Goal: Task Accomplishment & Management: Complete application form

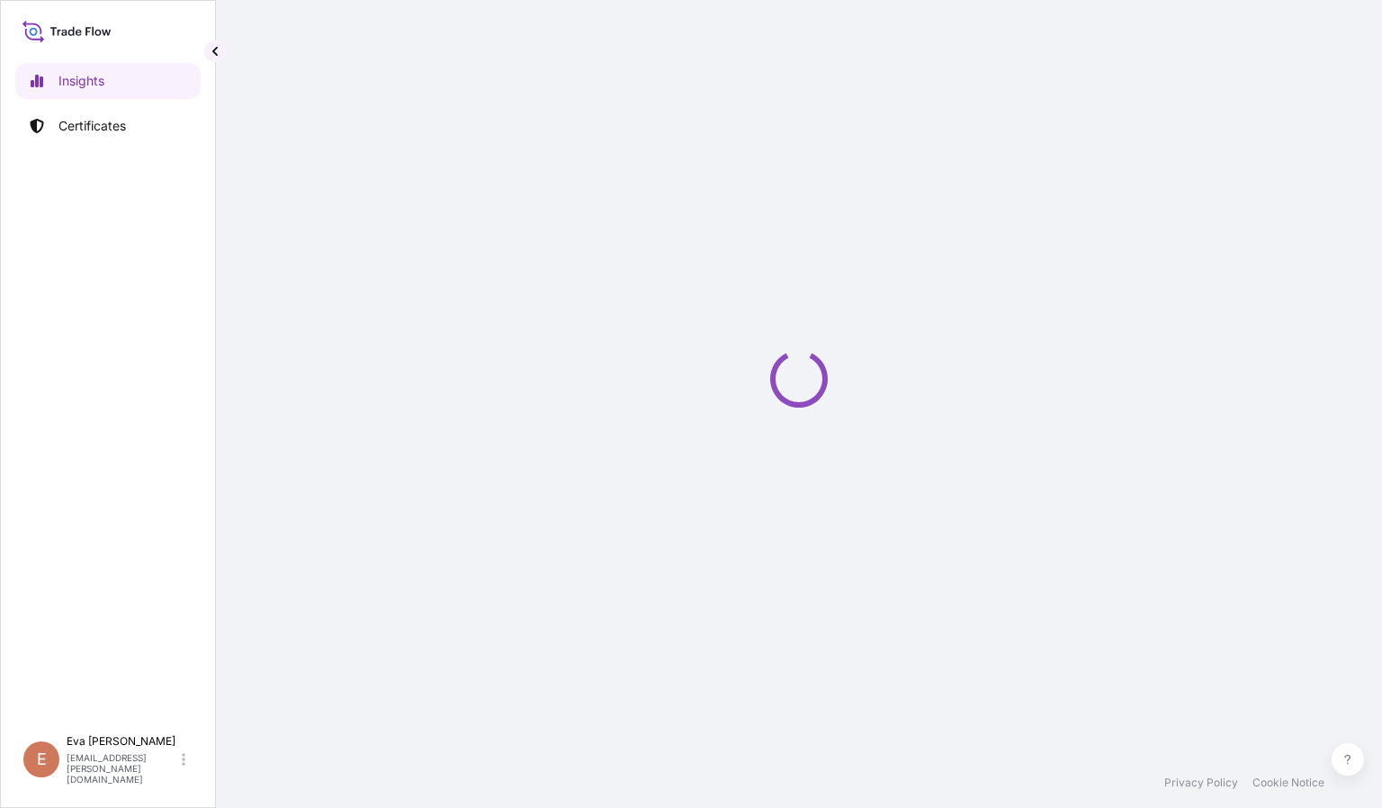
select select "2025"
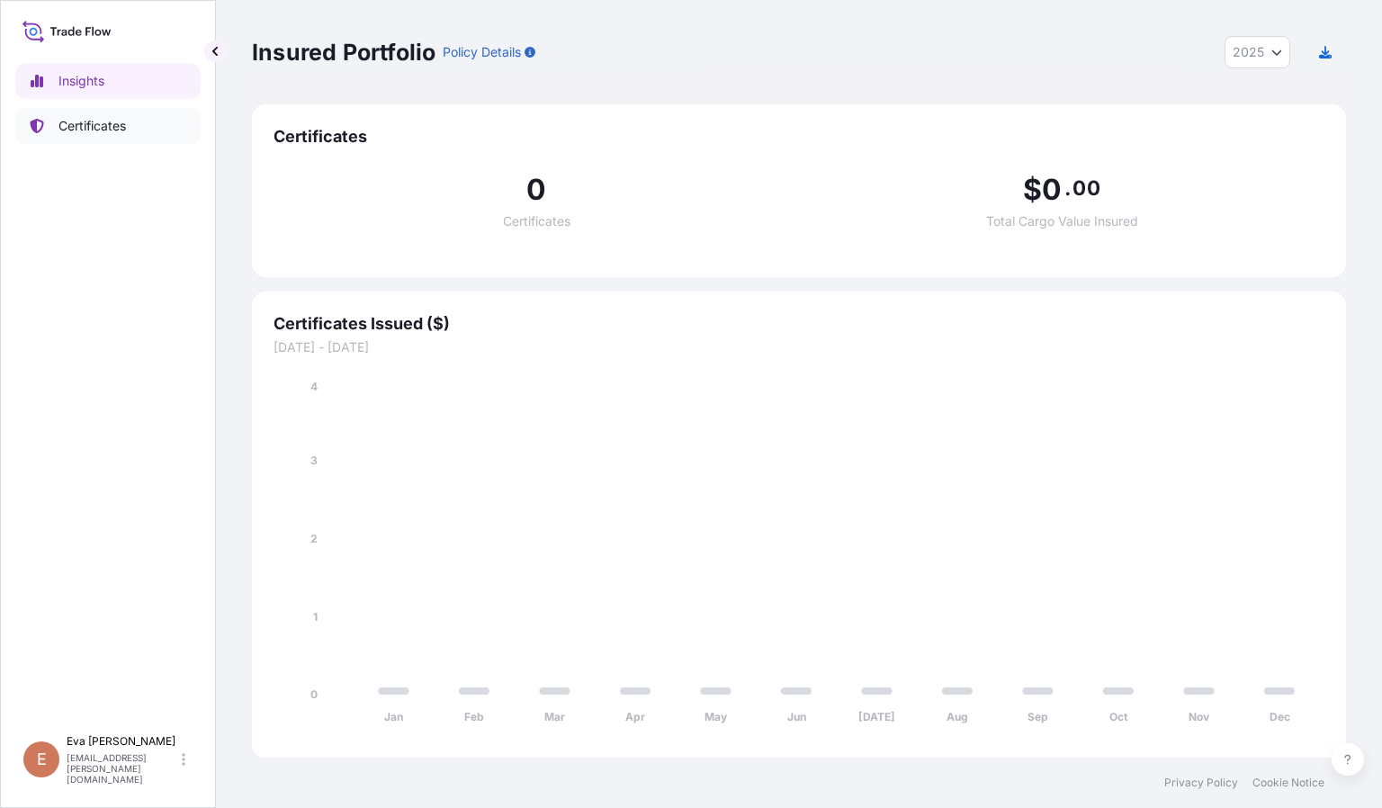
click at [87, 122] on p "Certificates" at bounding box center [91, 126] width 67 height 18
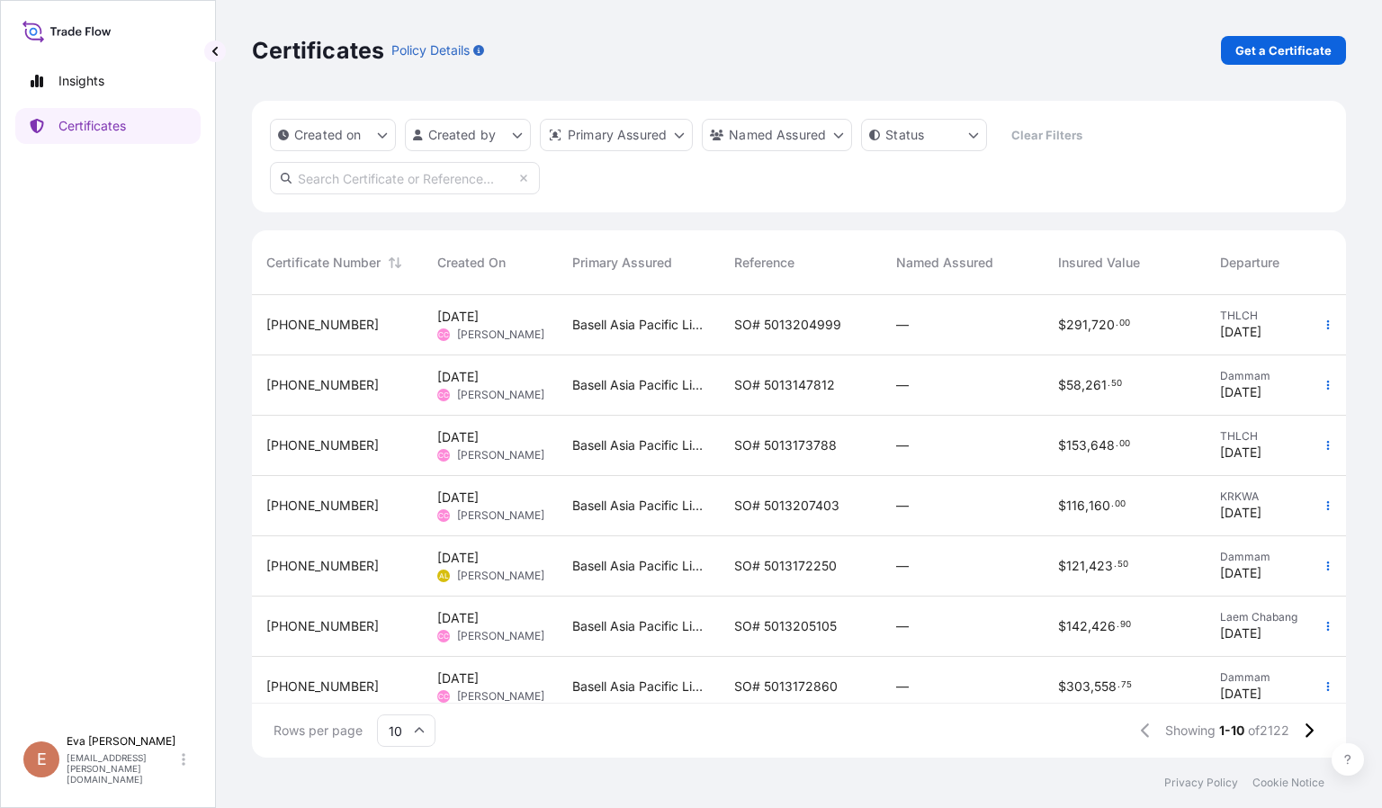
scroll to position [214, 0]
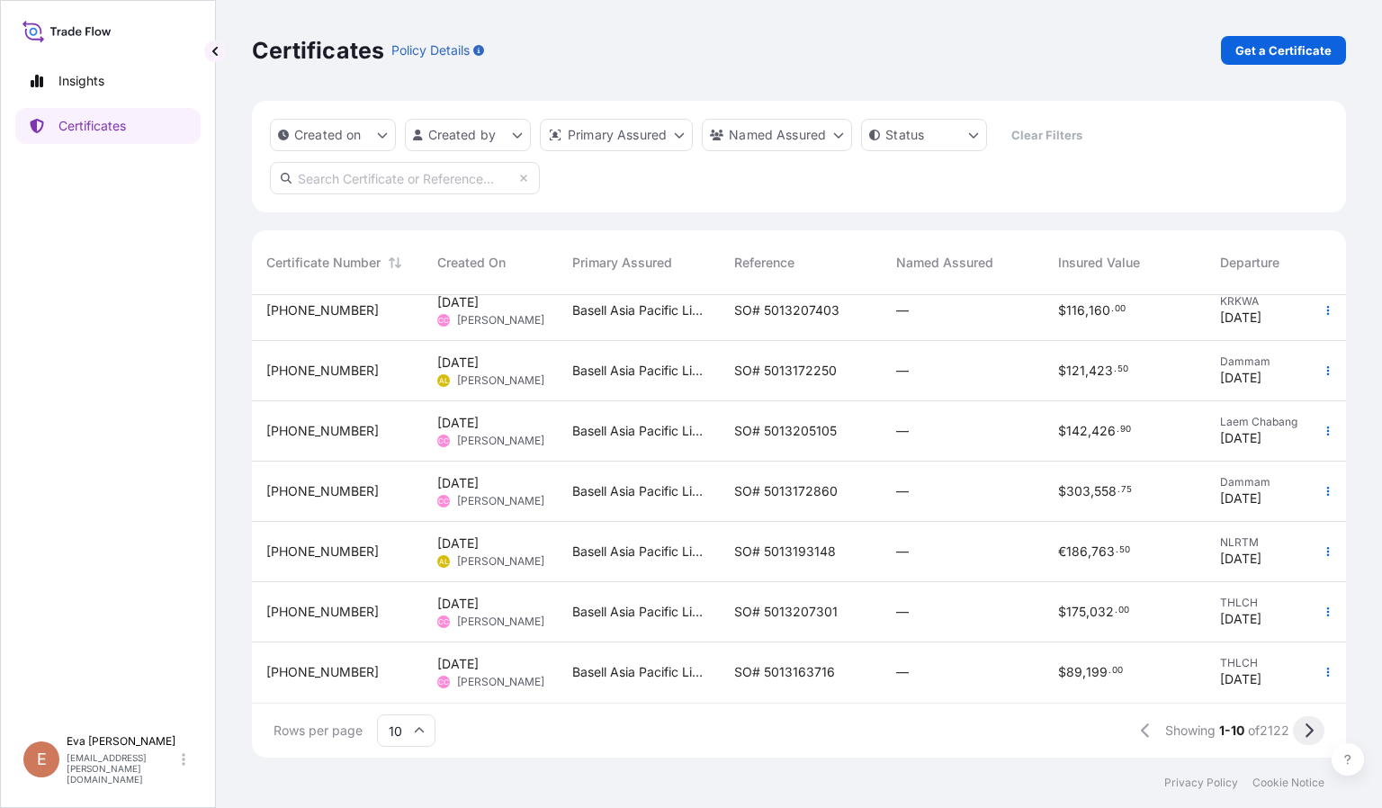
click at [1310, 726] on icon at bounding box center [1308, 730] width 10 height 16
click at [1304, 722] on icon at bounding box center [1308, 730] width 10 height 16
click at [1322, 606] on icon "button" at bounding box center [1327, 611] width 11 height 11
click at [1322, 666] on icon "button" at bounding box center [1327, 671] width 11 height 11
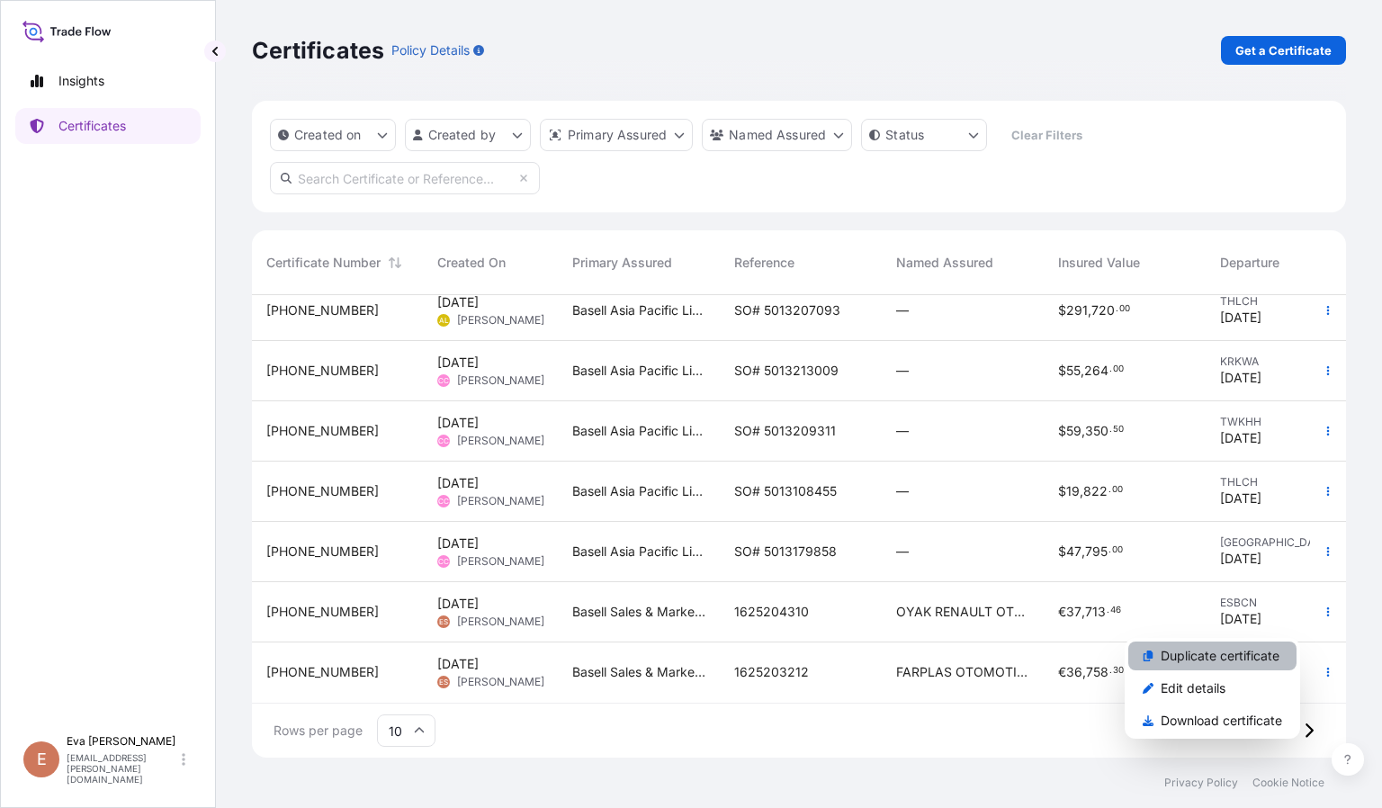
click at [1180, 645] on link "Duplicate certificate" at bounding box center [1212, 655] width 168 height 29
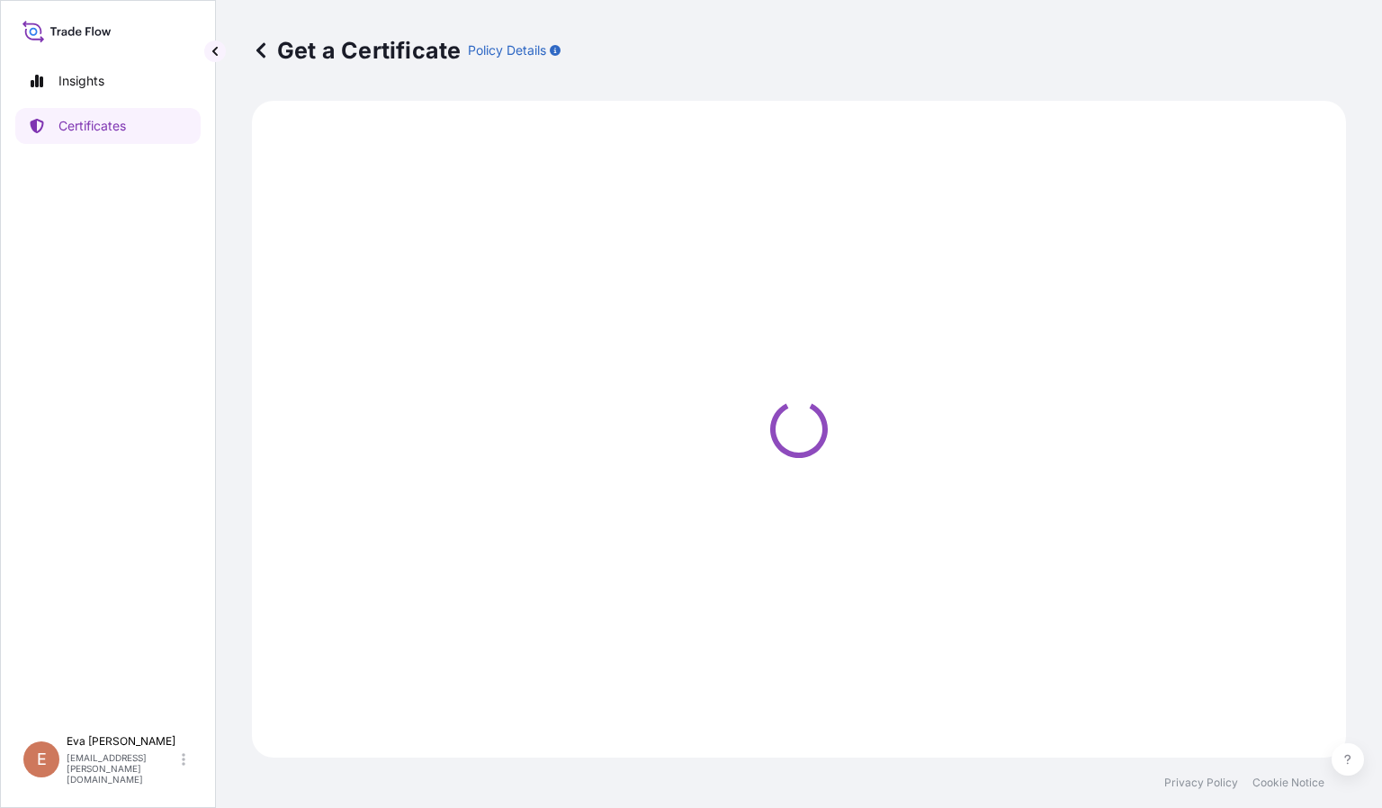
select select "Sea"
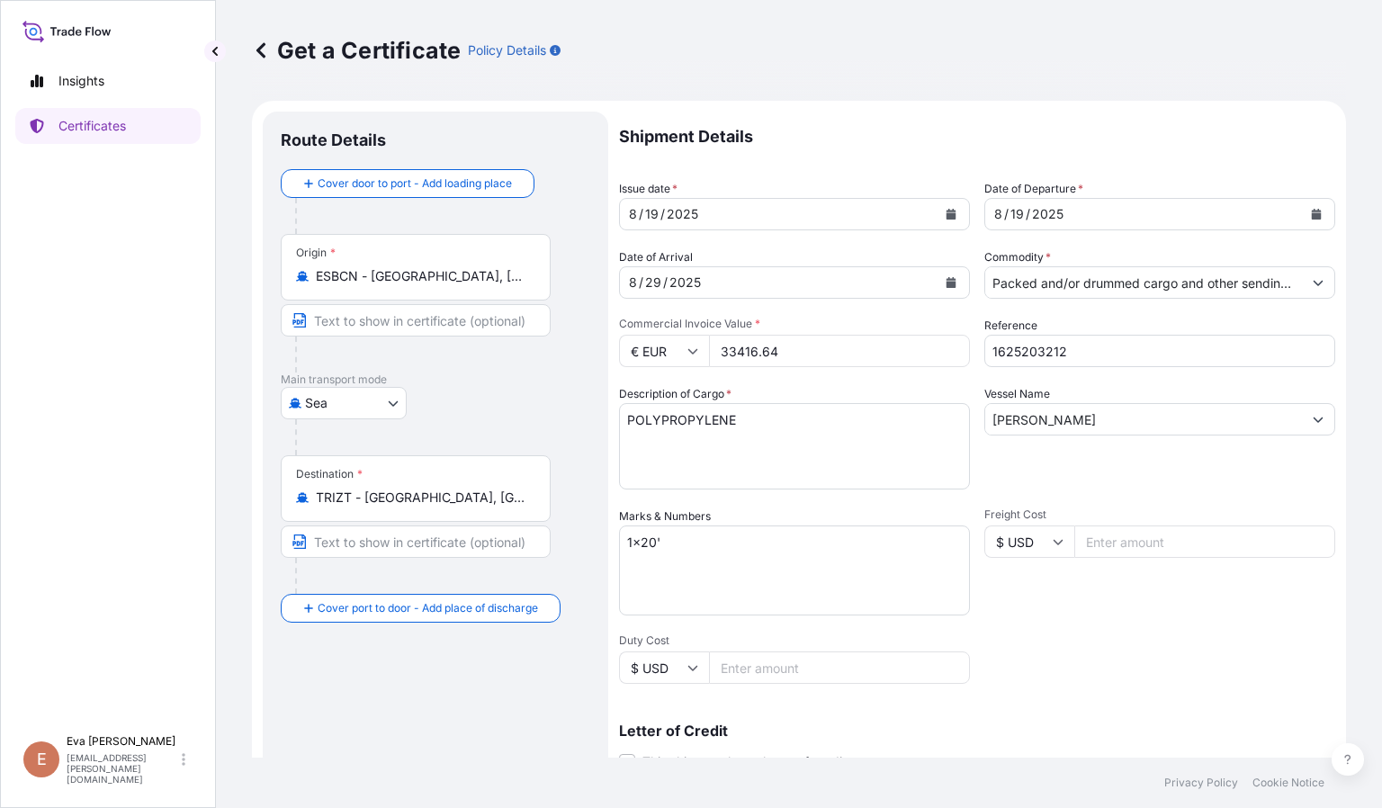
select select "32164"
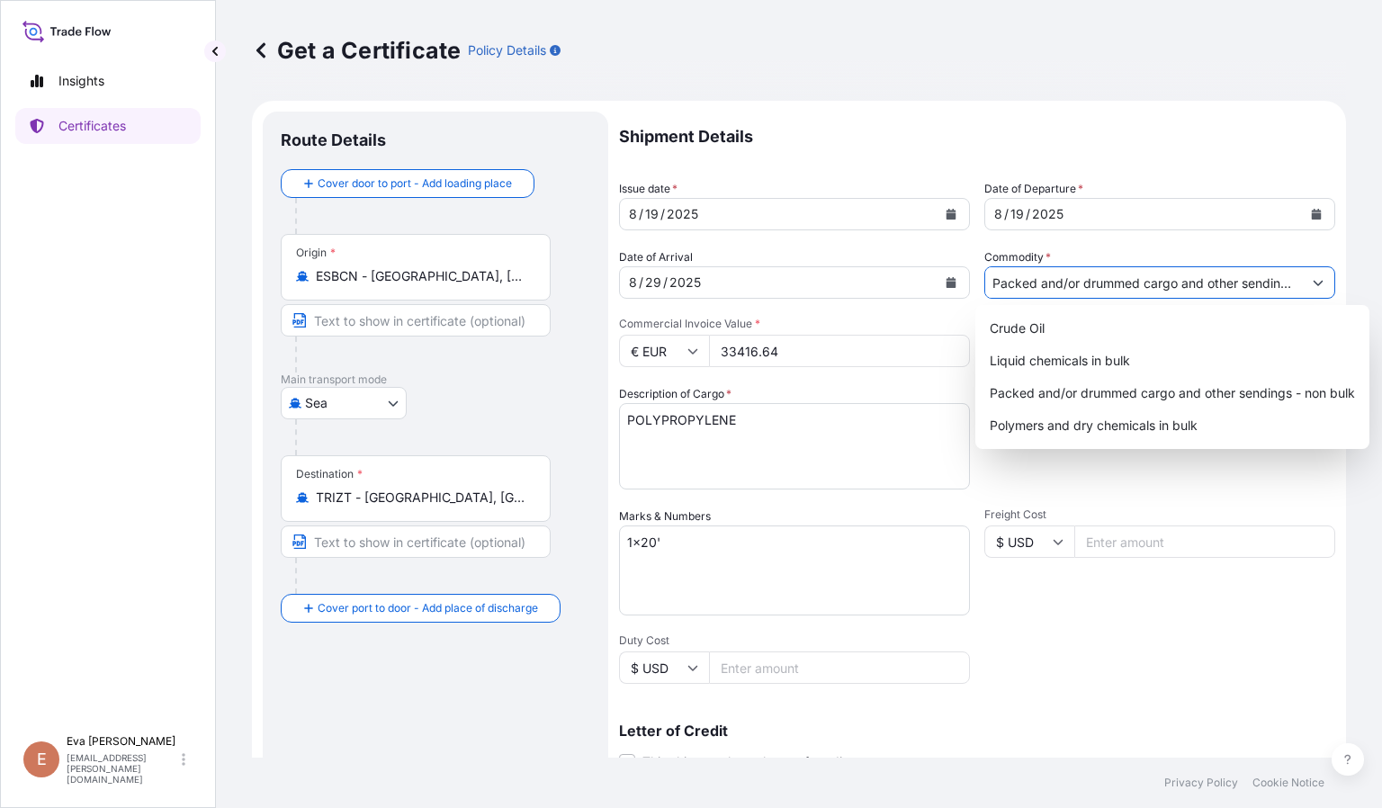
click at [1160, 284] on input "Packed and/or drummed cargo and other sendings - non bulk" at bounding box center [1143, 282] width 317 height 32
click at [1101, 424] on div "Polymers and dry chemicals in bulk" at bounding box center [1172, 425] width 380 height 32
type input "Polymers and dry chemicals in bulk"
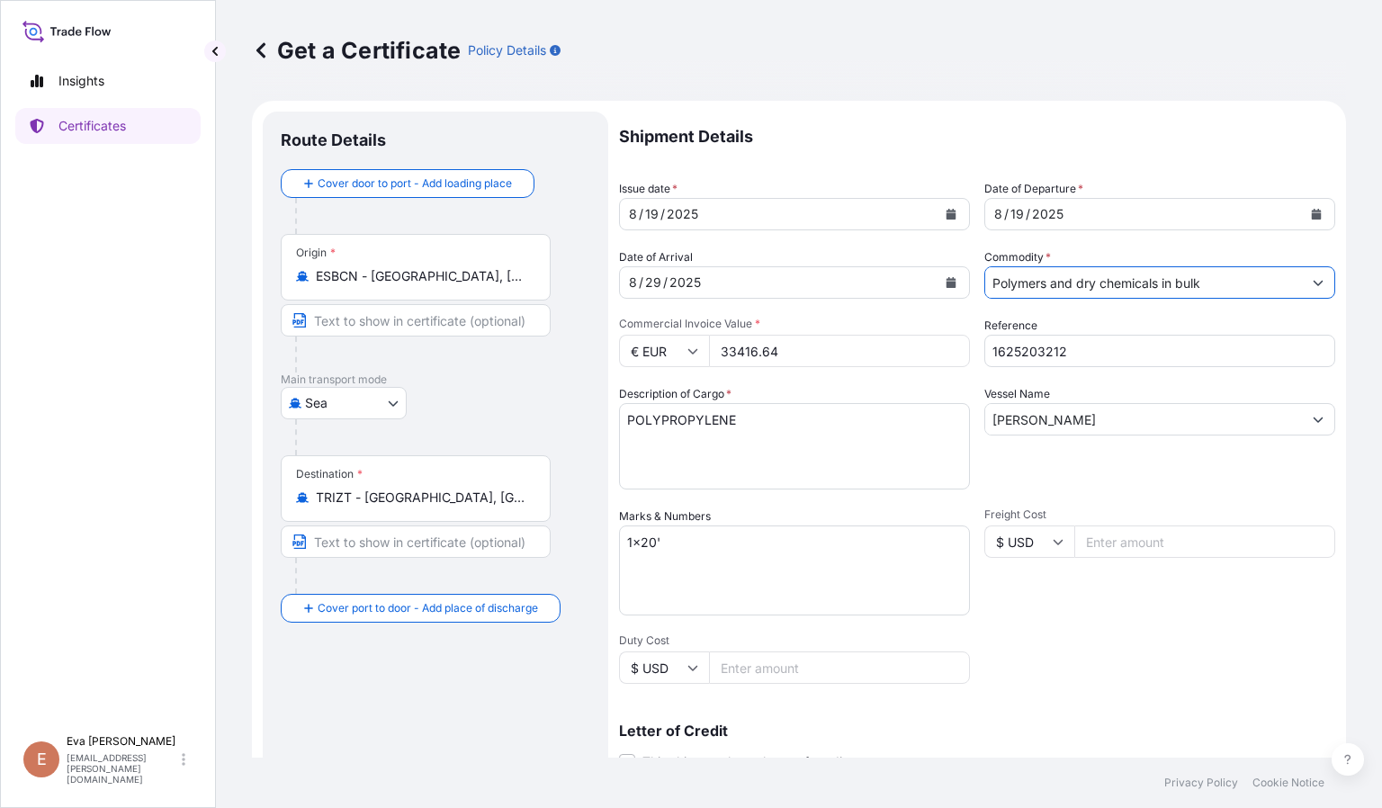
click at [1077, 341] on input "1625203212" at bounding box center [1159, 351] width 351 height 32
type input "1625203214"
drag, startPoint x: 821, startPoint y: 344, endPoint x: 677, endPoint y: 332, distance: 144.4
click at [677, 332] on div "Commercial Invoice Value * € EUR 33416.64" at bounding box center [794, 342] width 351 height 50
paste input "0446.36"
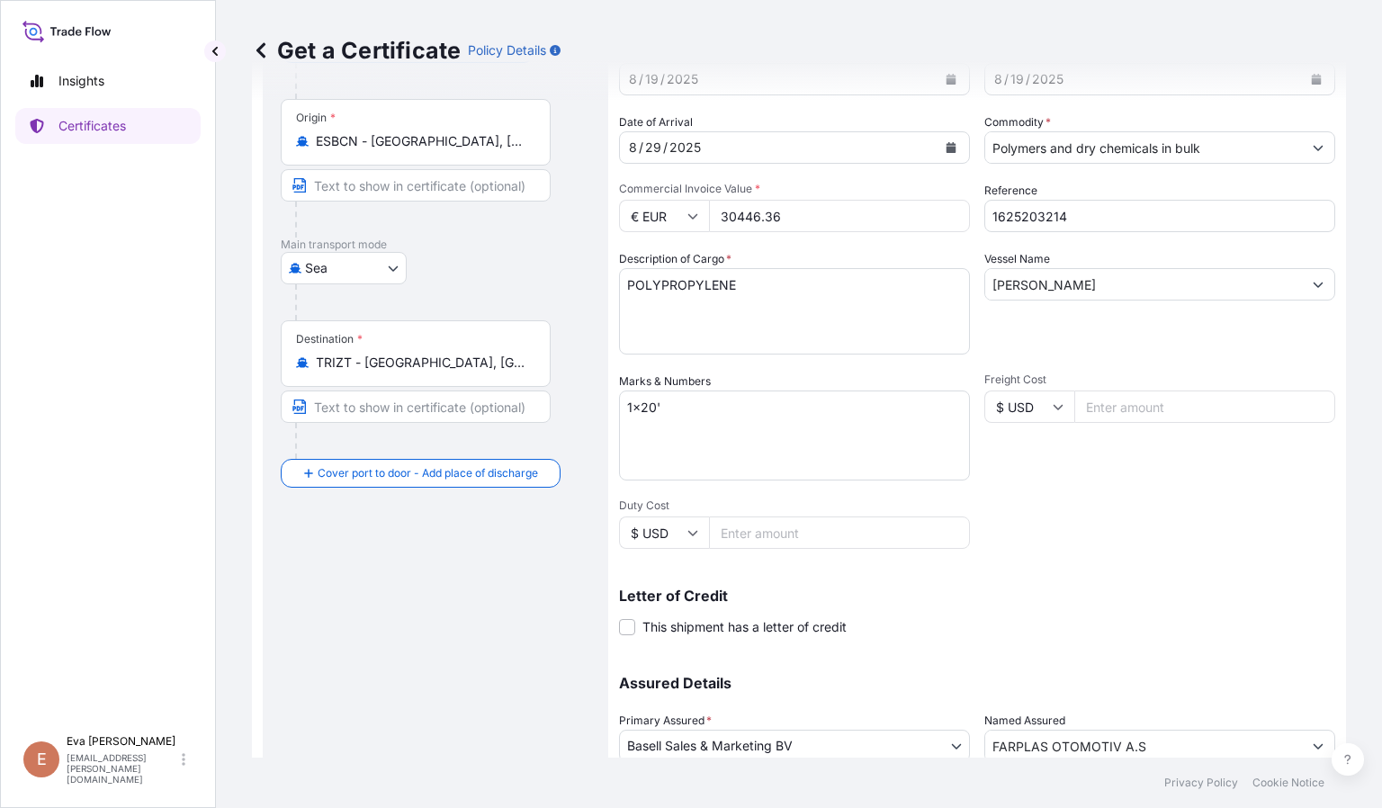
scroll to position [271, 0]
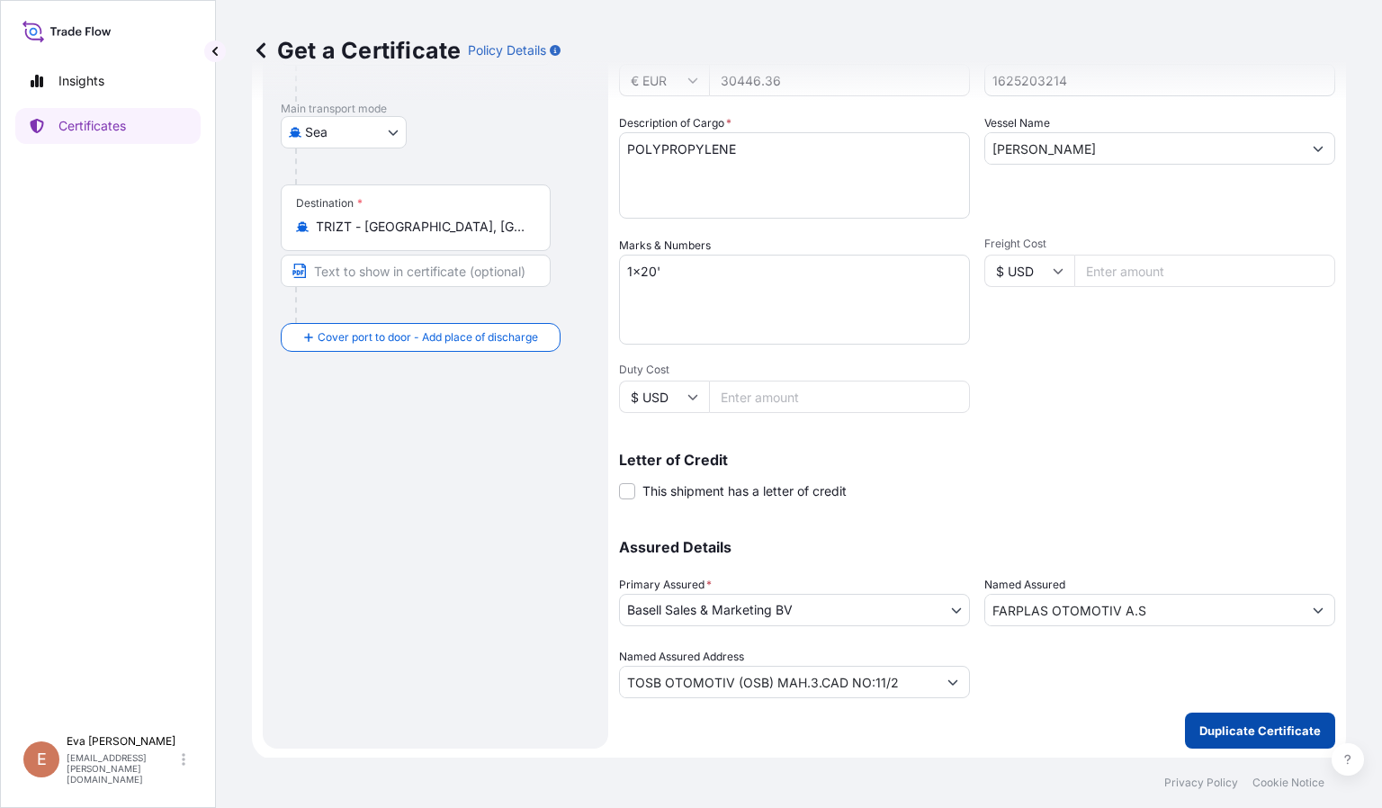
type input "30446.36"
click at [1199, 724] on p "Duplicate Certificate" at bounding box center [1259, 730] width 121 height 18
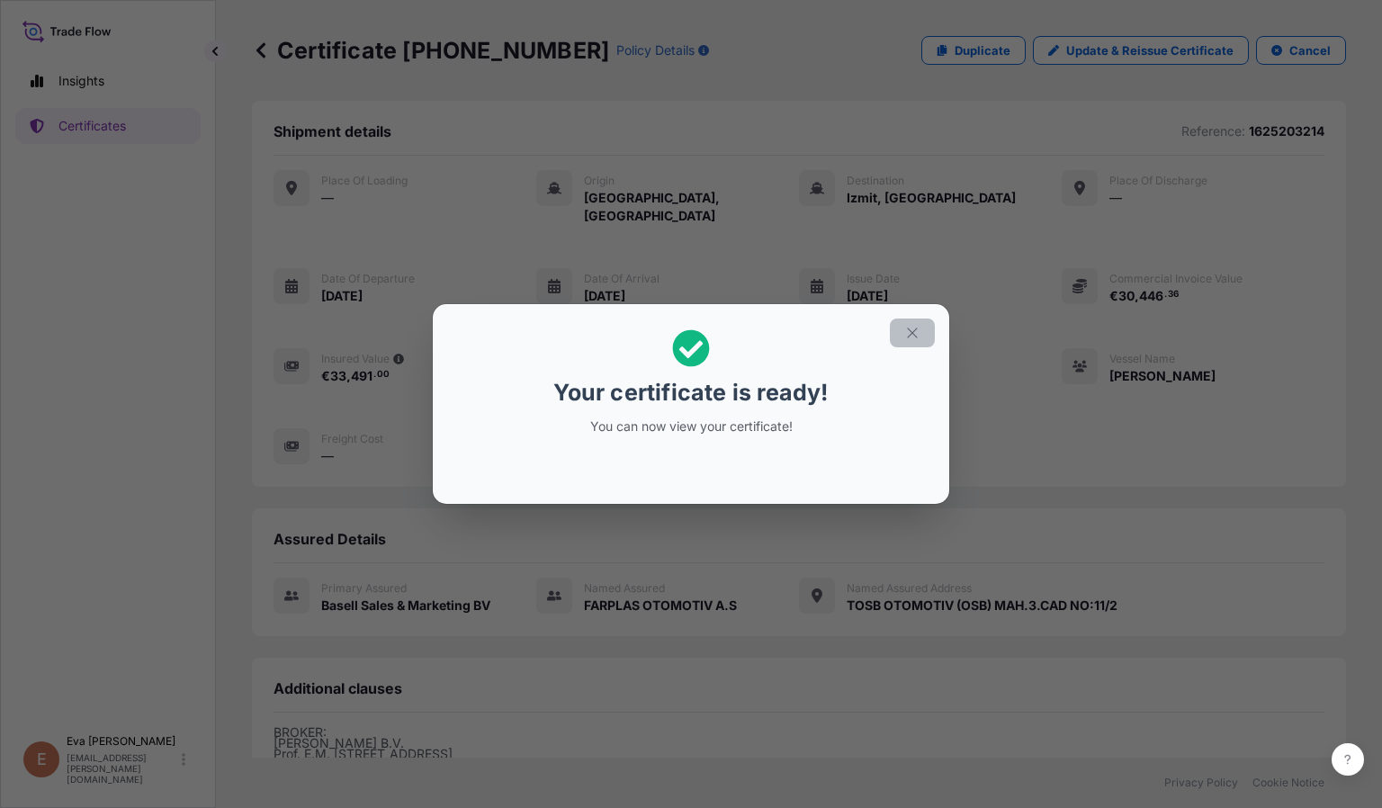
click at [912, 330] on icon "button" at bounding box center [912, 333] width 16 height 16
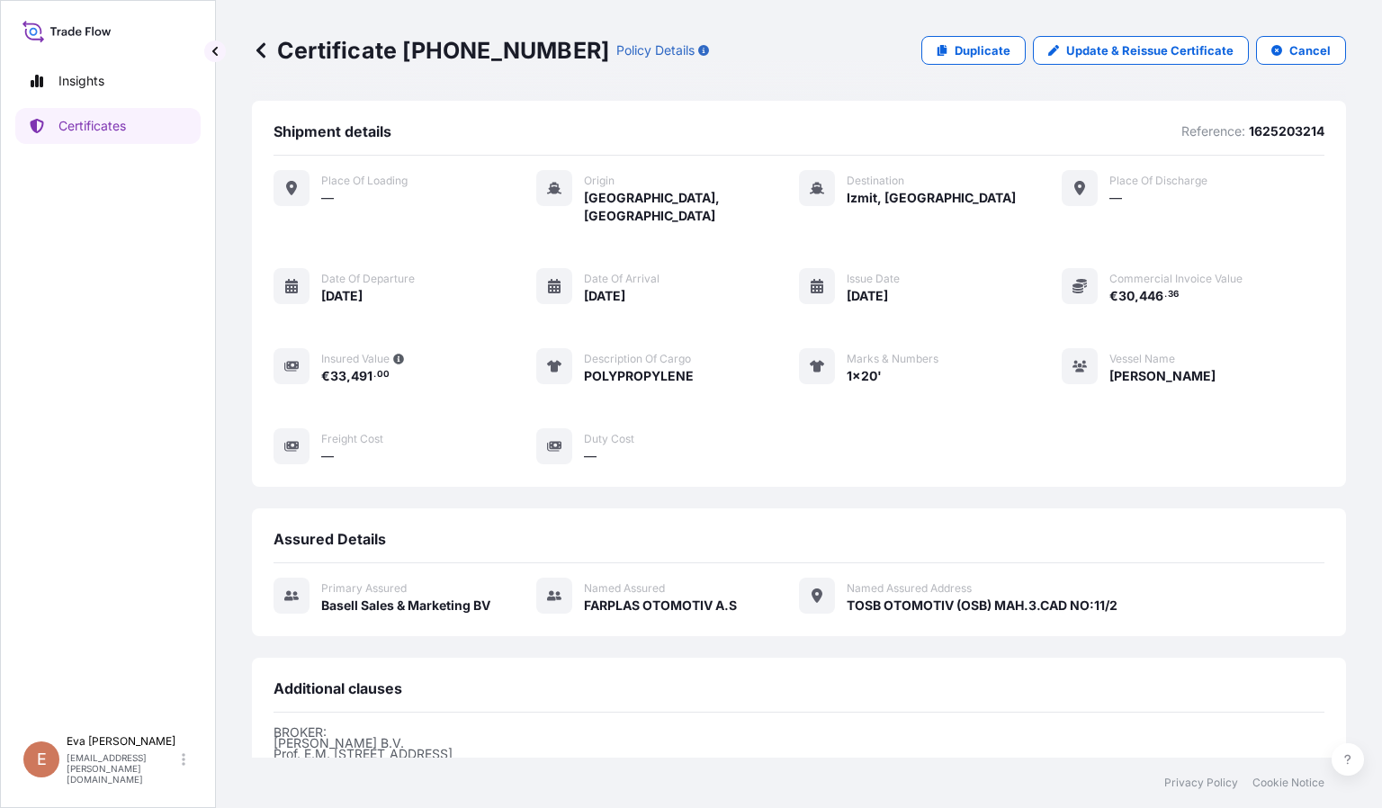
scroll to position [246, 0]
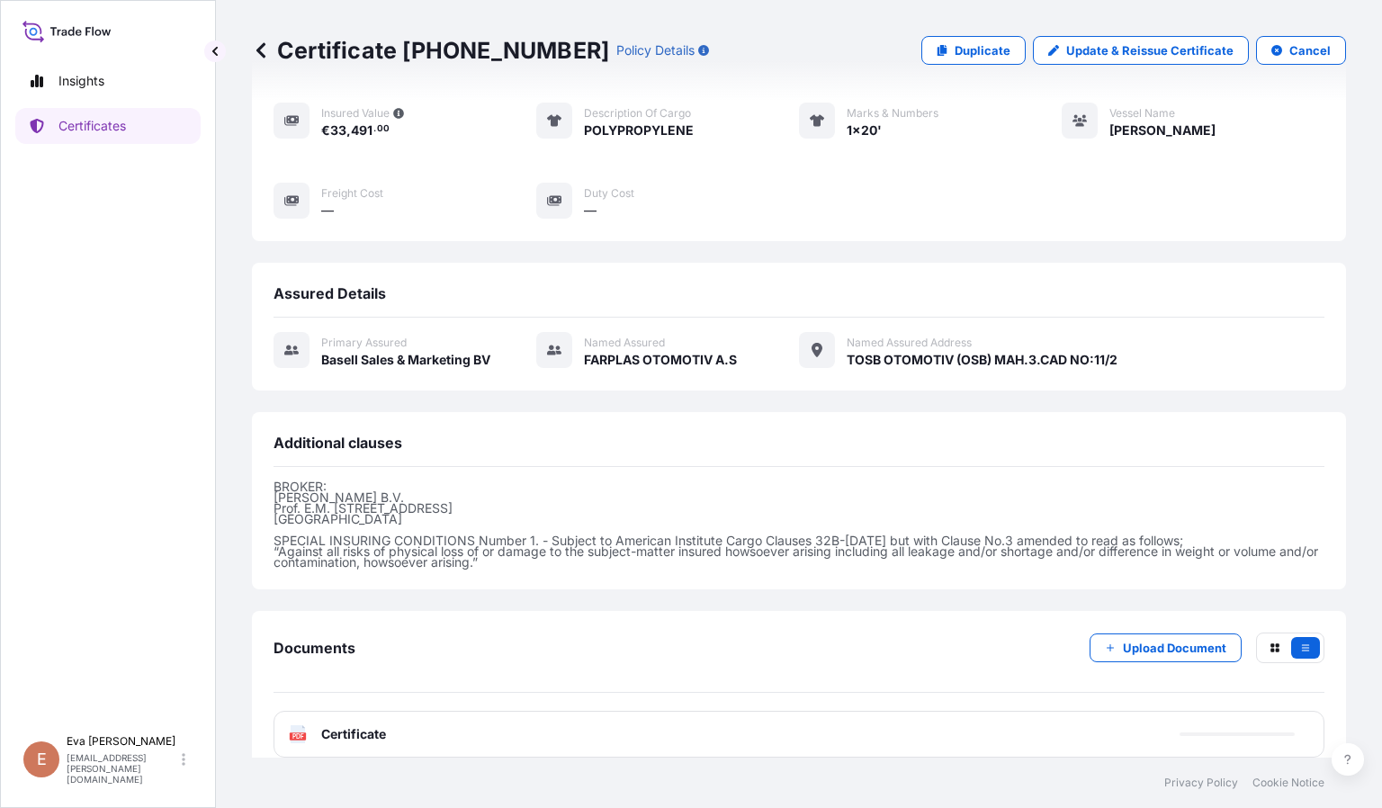
click at [343, 725] on span "Certificate" at bounding box center [353, 734] width 65 height 18
click at [291, 725] on icon at bounding box center [298, 734] width 15 height 18
click at [300, 733] on text "PDF" at bounding box center [298, 736] width 12 height 6
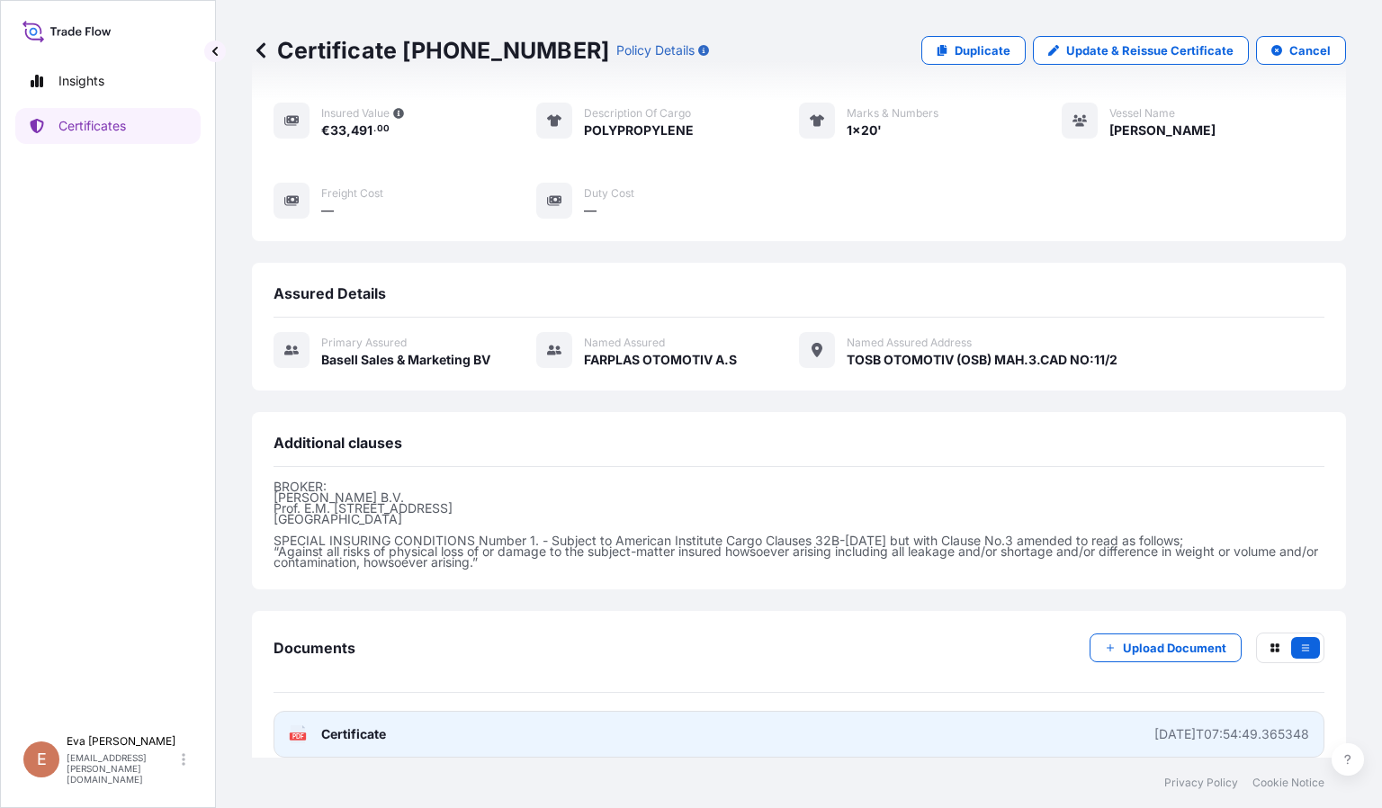
click at [324, 723] on link "PDF Certificate [DATE]T07:54:49.365348" at bounding box center [798, 734] width 1051 height 47
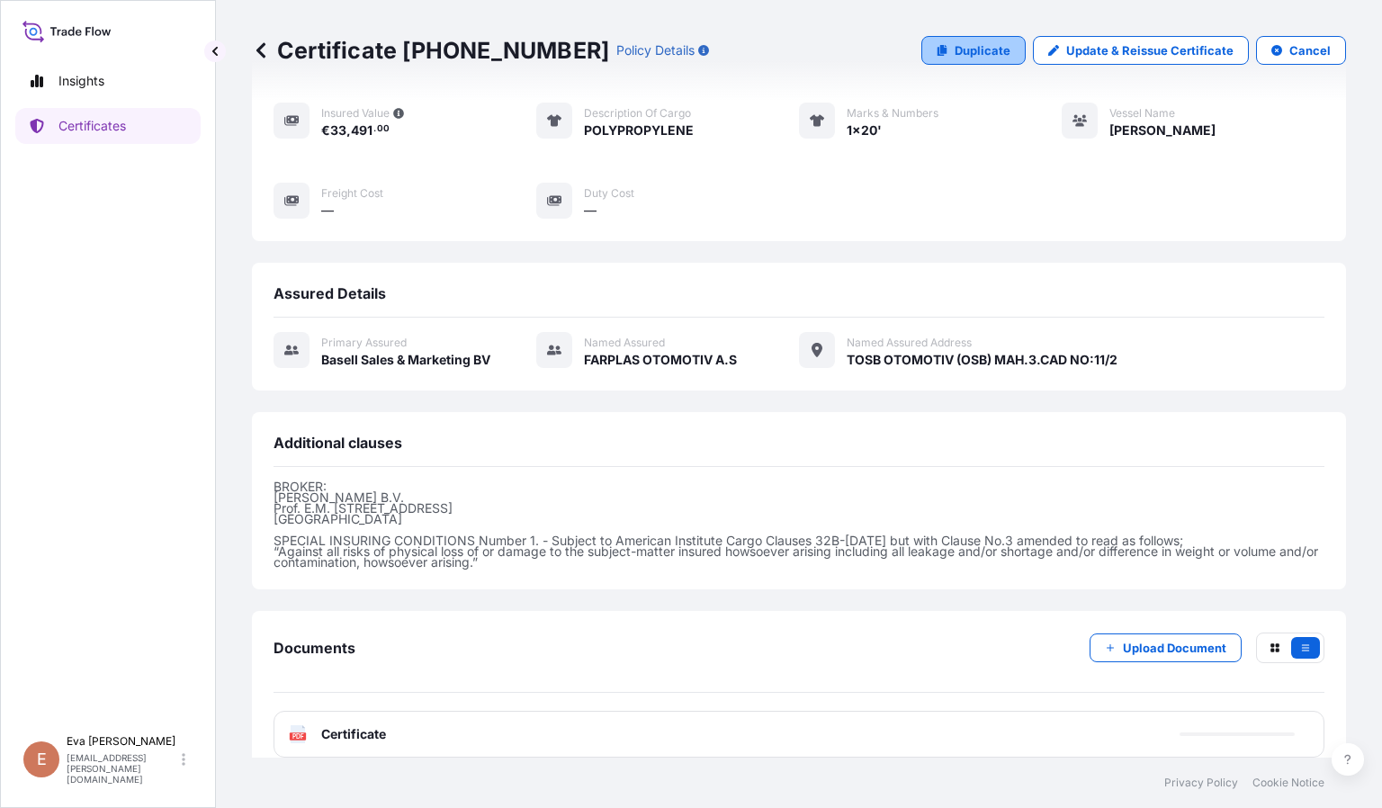
click at [970, 46] on p "Duplicate" at bounding box center [982, 50] width 56 height 18
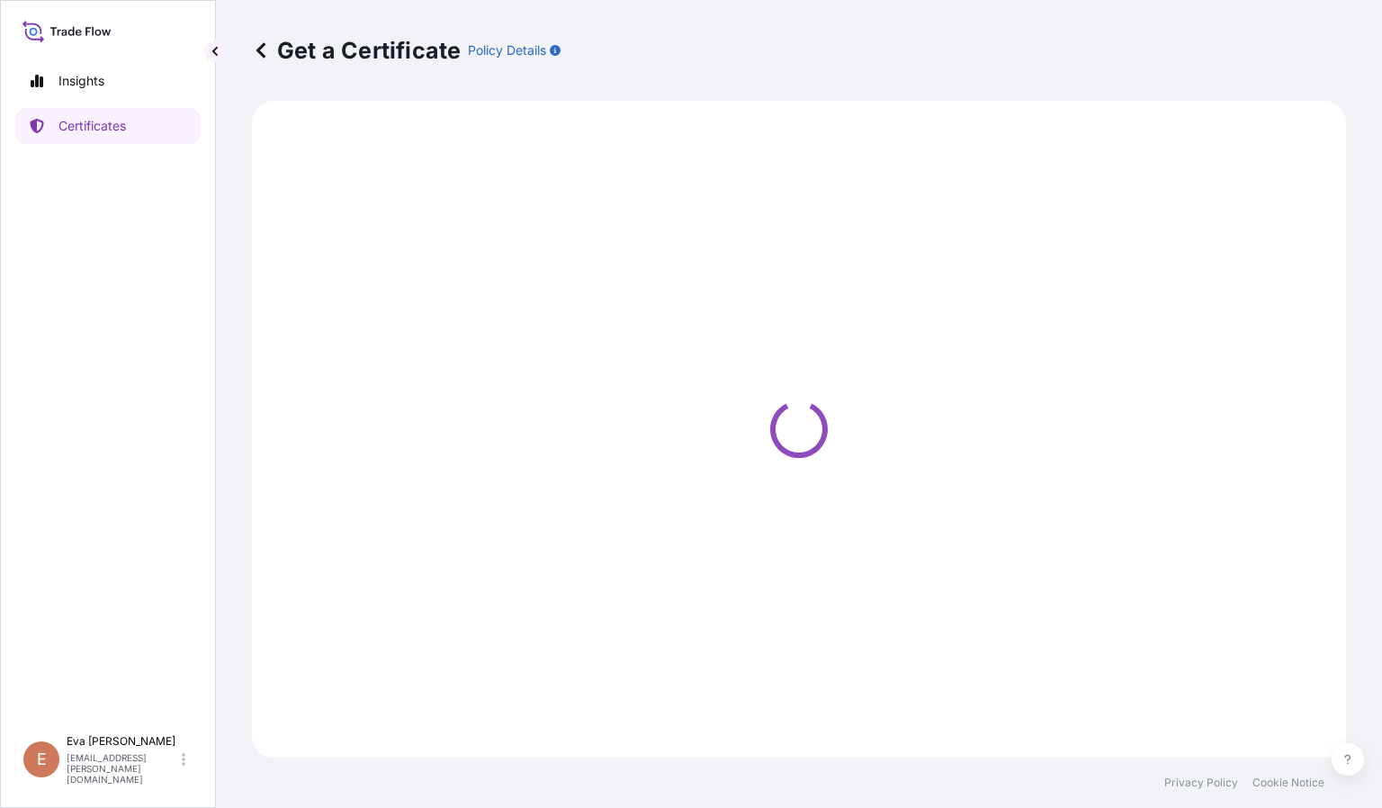
select select "Sea"
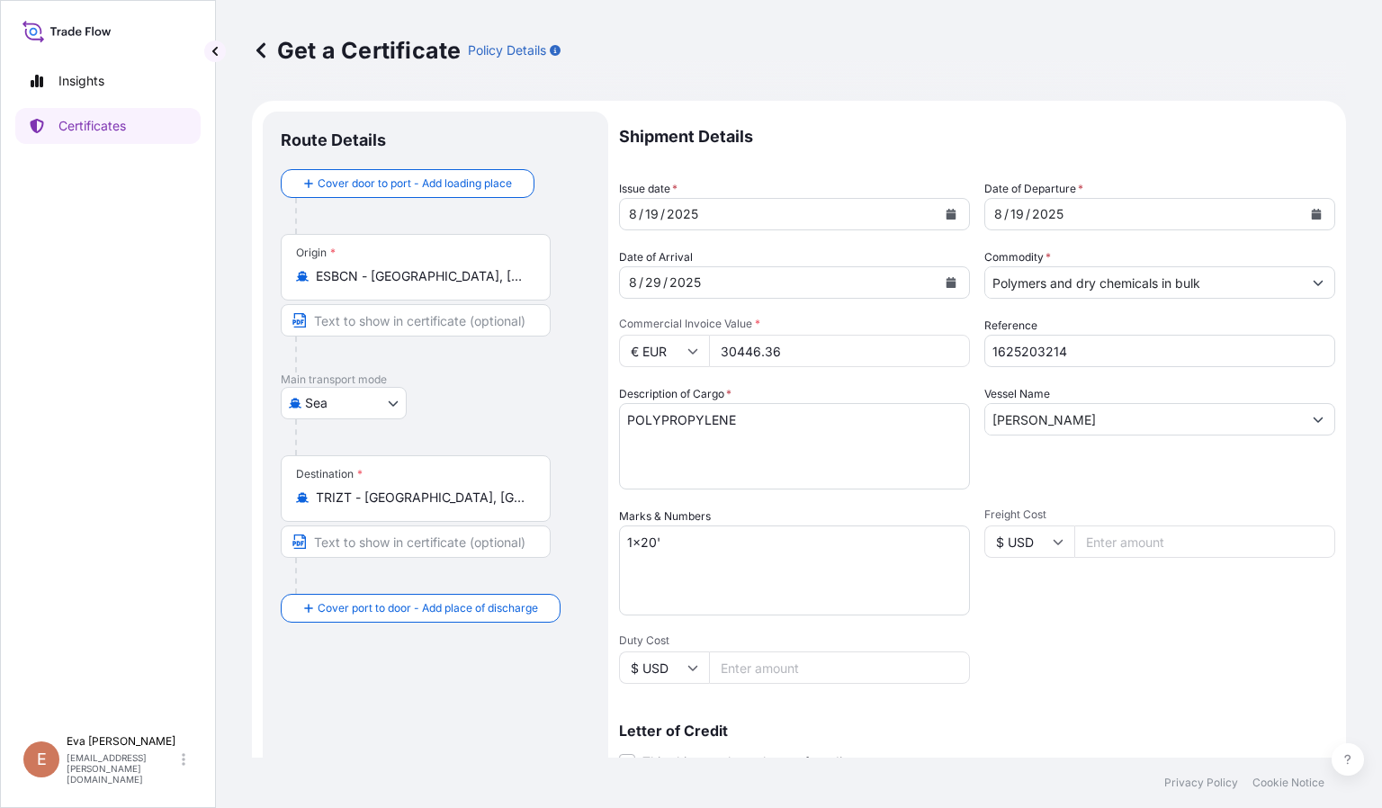
select select "32164"
drag, startPoint x: 802, startPoint y: 343, endPoint x: 638, endPoint y: 318, distance: 166.4
click at [638, 318] on div "Commercial Invoice Value * € EUR 30446.36" at bounding box center [794, 342] width 351 height 50
click at [807, 349] on input "30446.36" at bounding box center [839, 351] width 261 height 32
drag, startPoint x: 810, startPoint y: 346, endPoint x: 654, endPoint y: 344, distance: 156.5
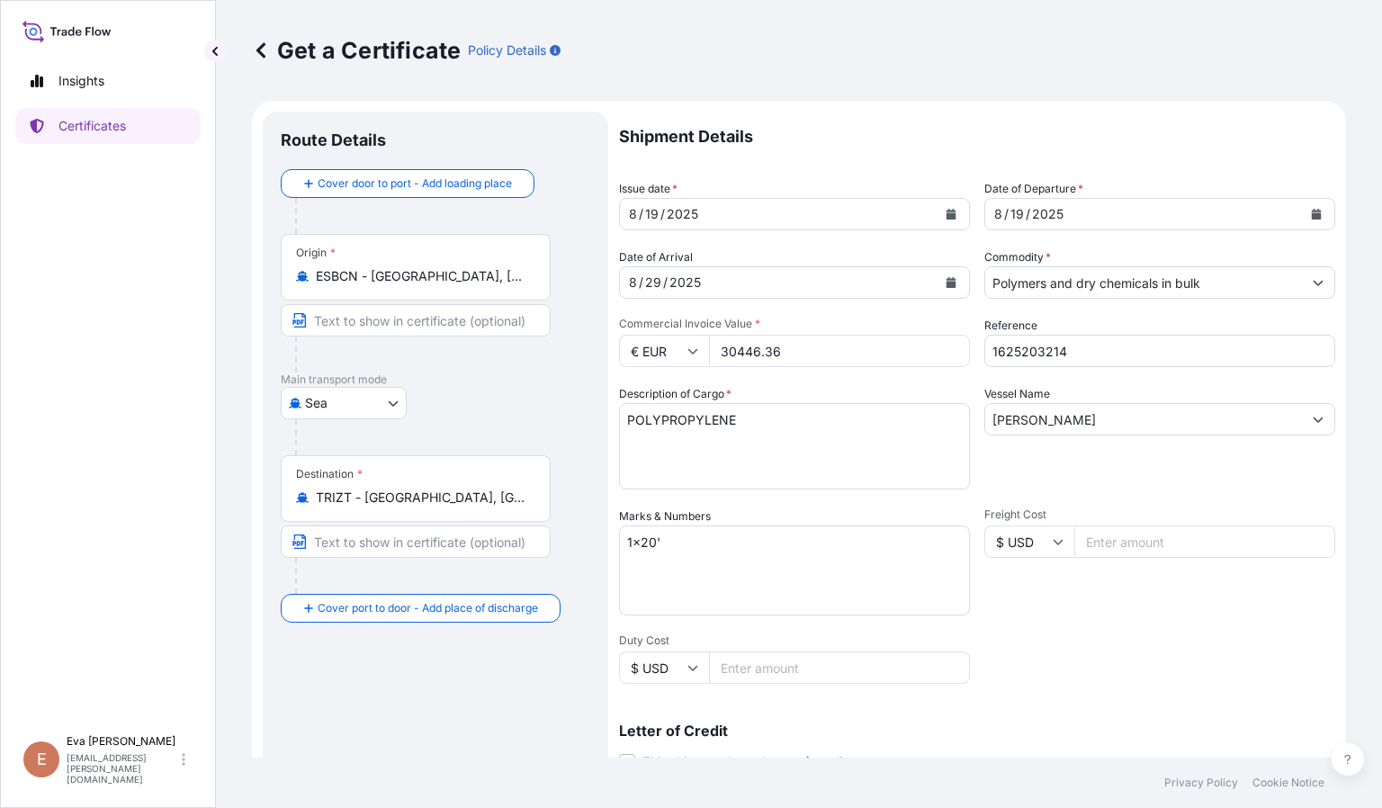
click at [656, 344] on div "€ EUR 30446.36" at bounding box center [794, 351] width 351 height 32
paste input ".93"
type input "30925.54"
click at [1085, 352] on input "1625203214" at bounding box center [1159, 351] width 351 height 32
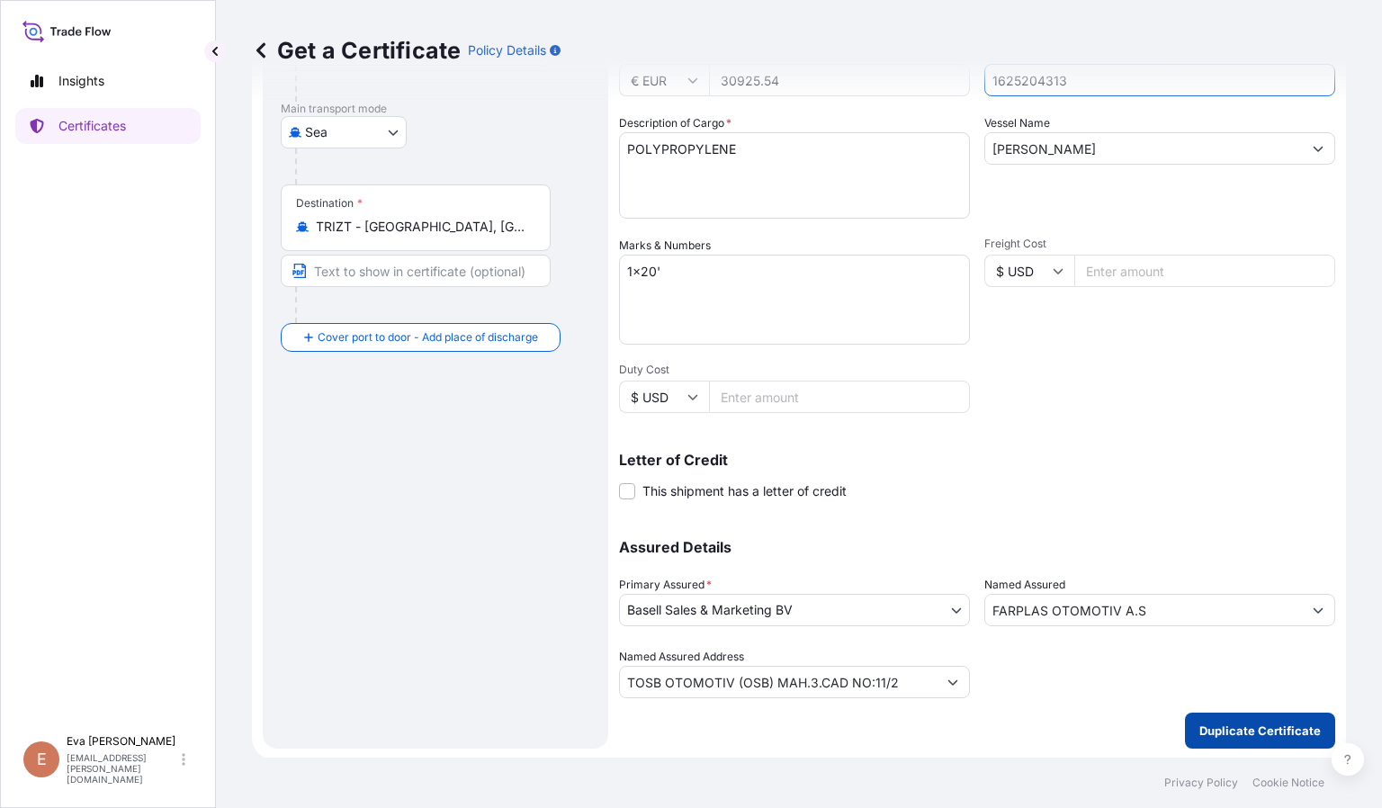
type input "1625204313"
click at [1257, 734] on p "Duplicate Certificate" at bounding box center [1259, 730] width 121 height 18
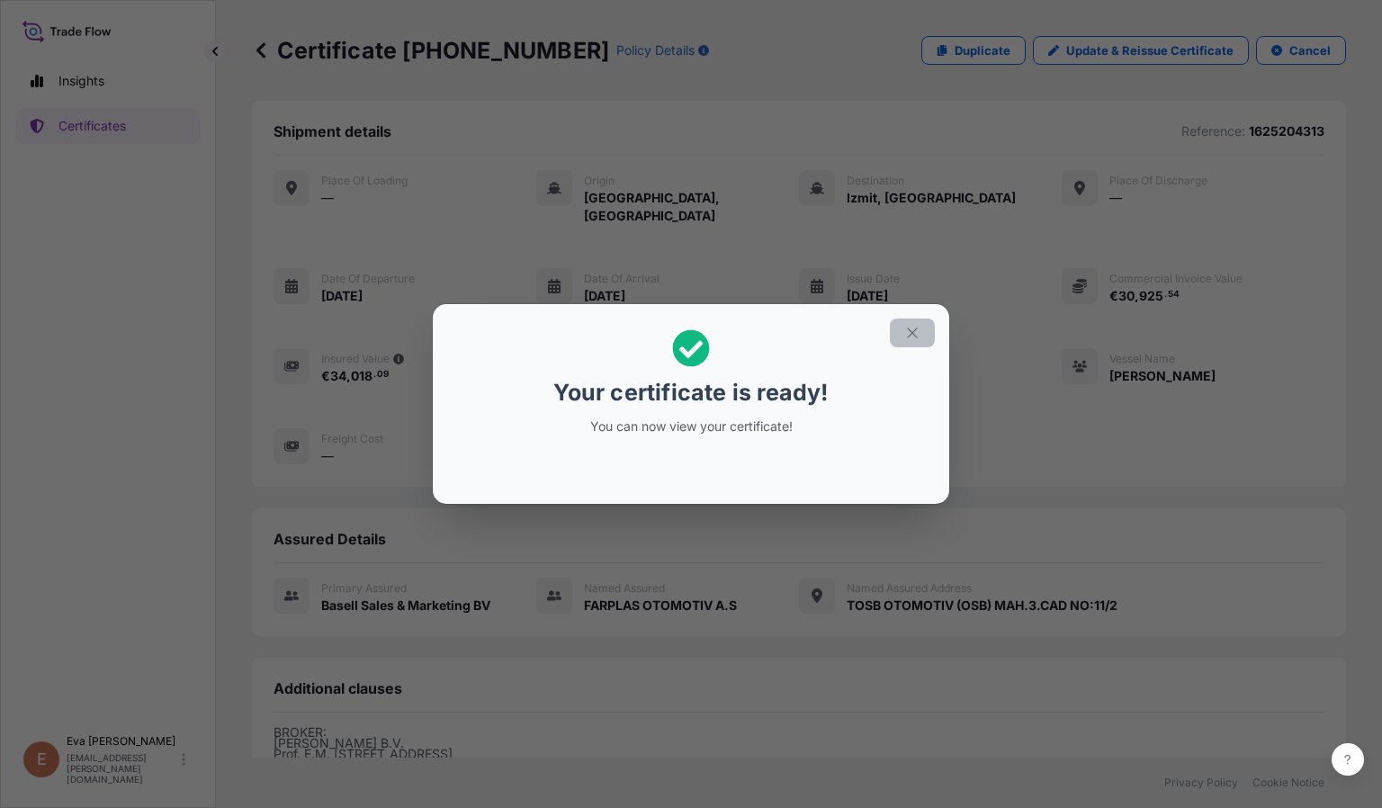
click at [917, 327] on icon "button" at bounding box center [912, 333] width 16 height 16
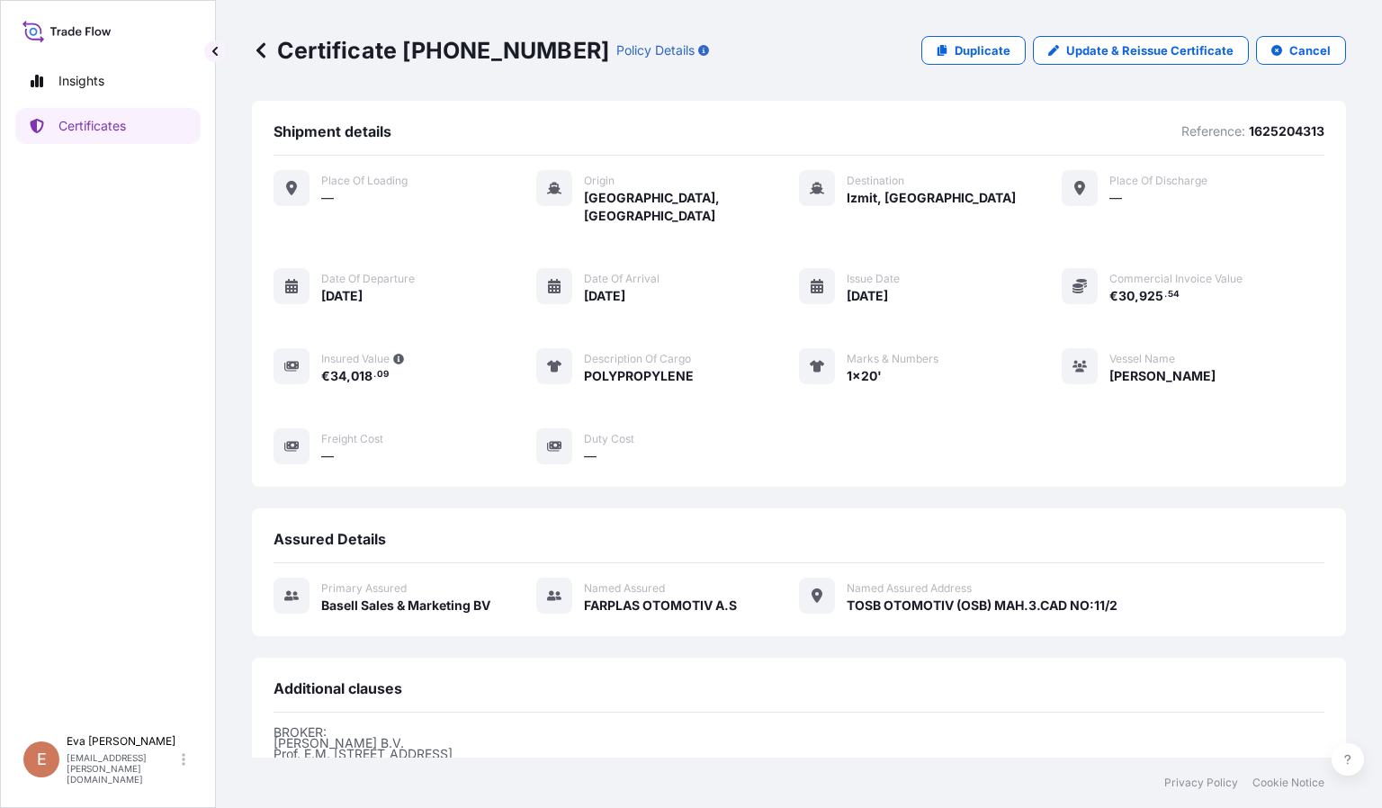
scroll to position [246, 0]
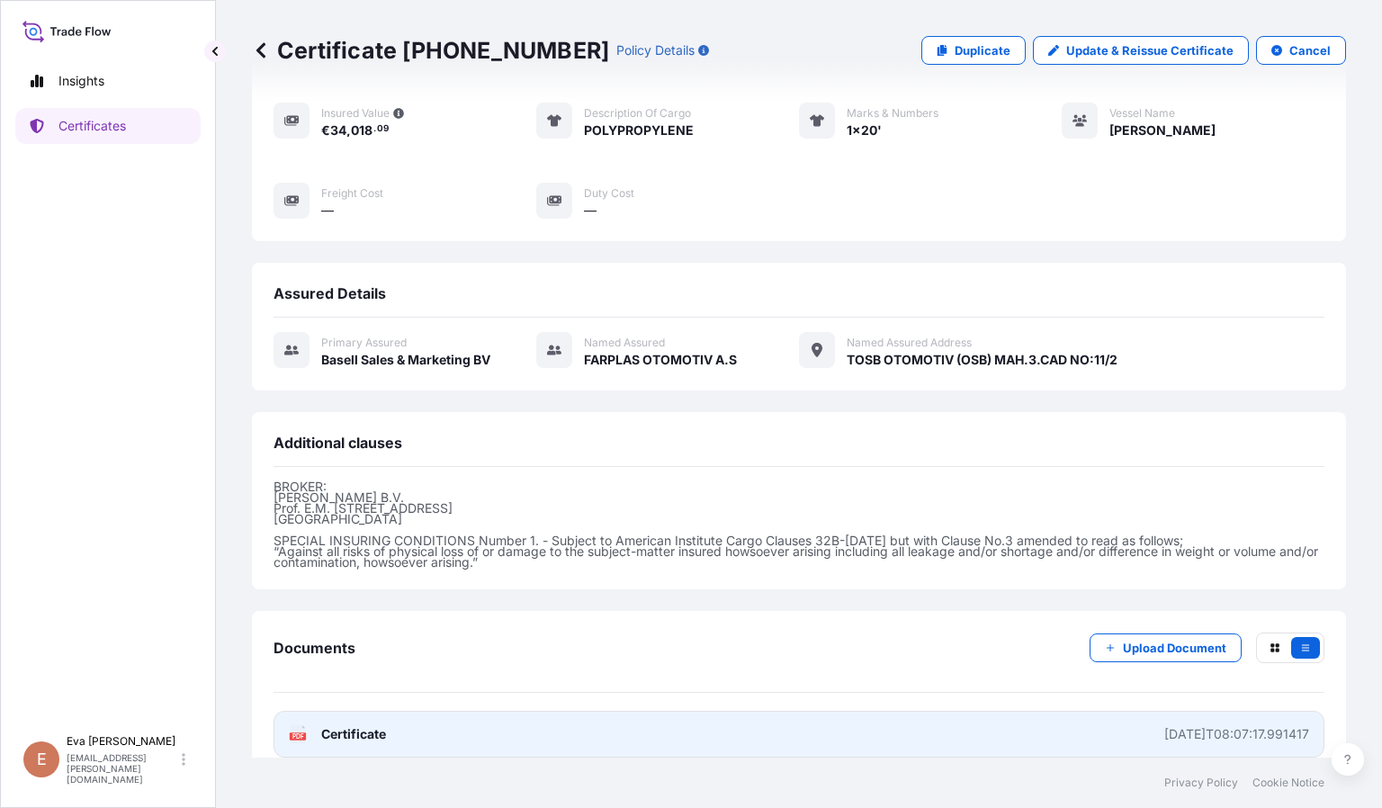
click at [318, 725] on div "PDF Certificate" at bounding box center [337, 734] width 97 height 18
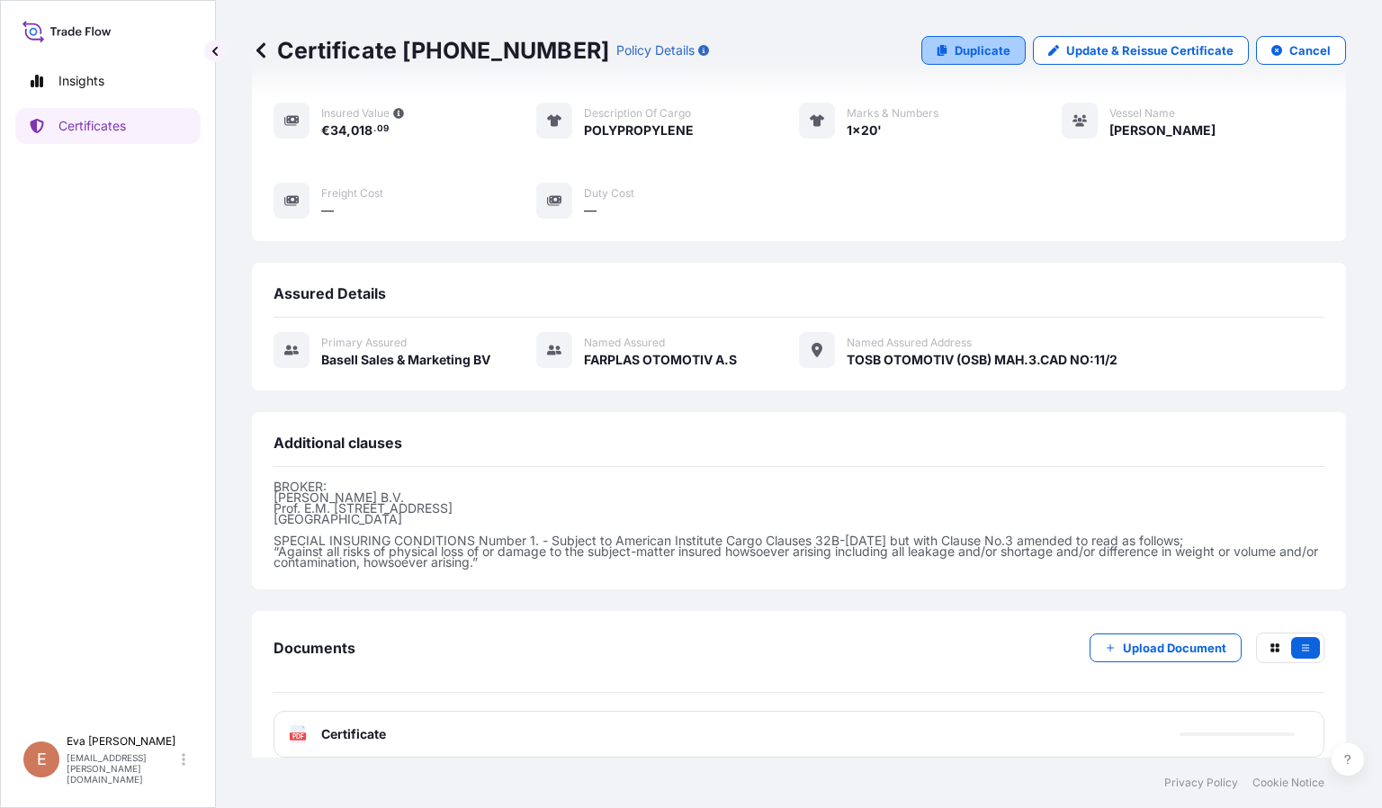
click at [954, 44] on p "Duplicate" at bounding box center [982, 50] width 56 height 18
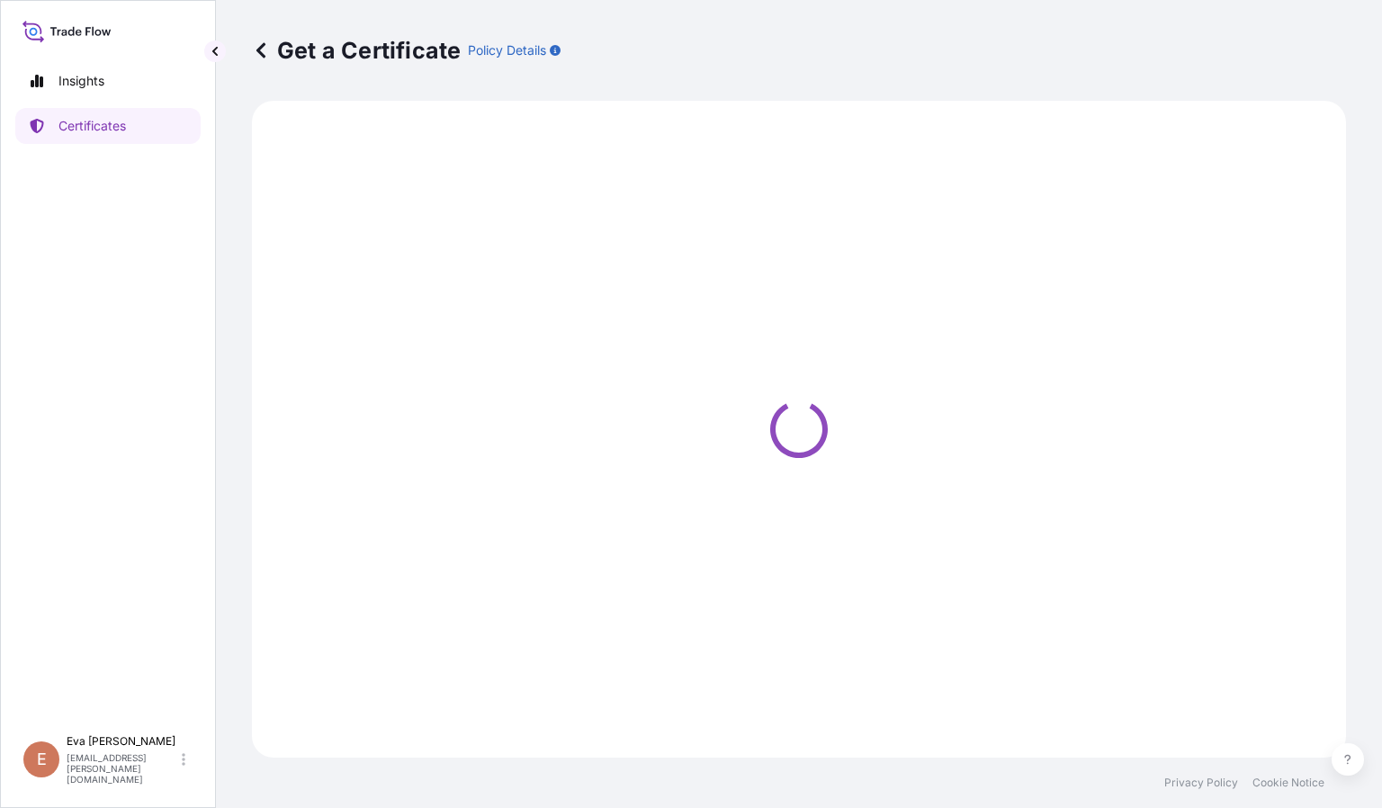
select select "Sea"
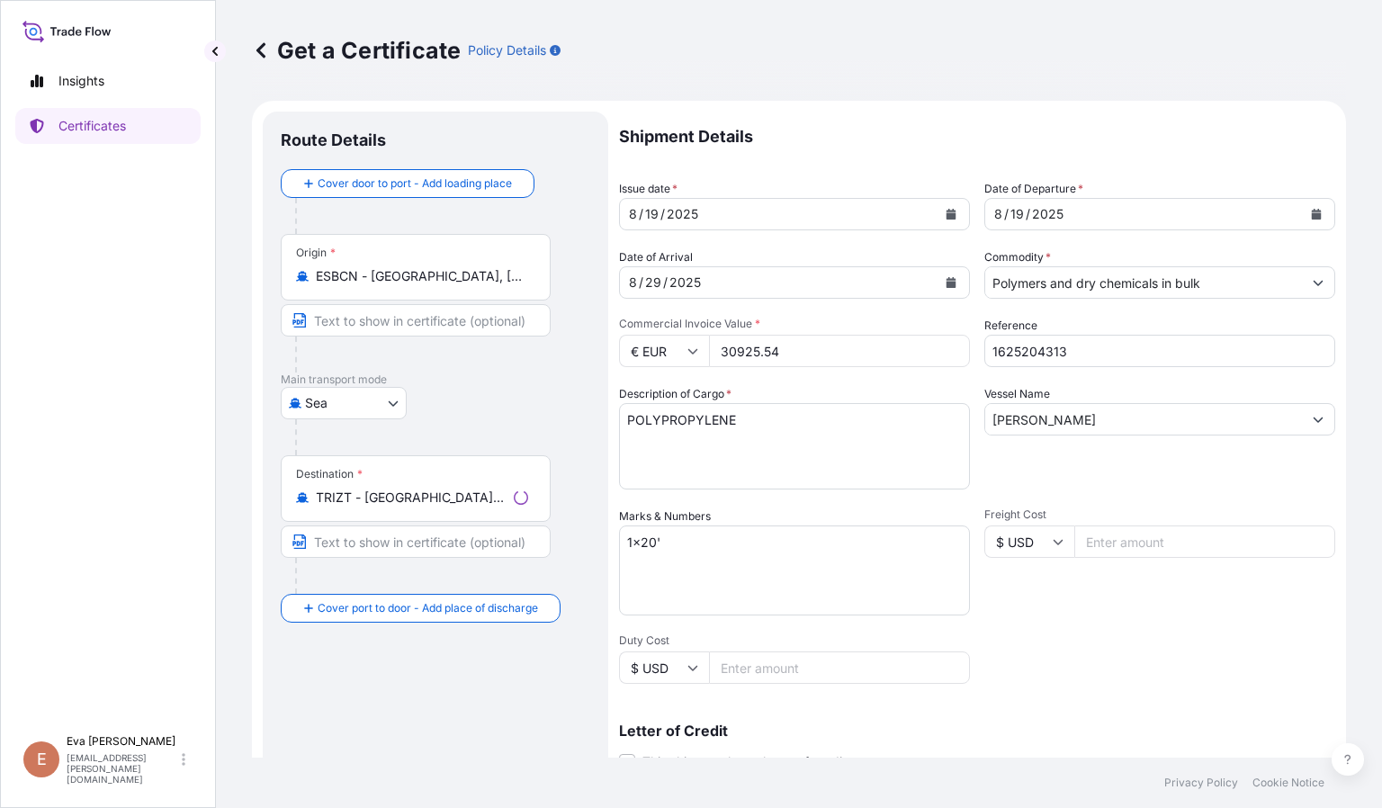
select select "32164"
click at [1115, 351] on input "1625204313" at bounding box center [1159, 351] width 351 height 32
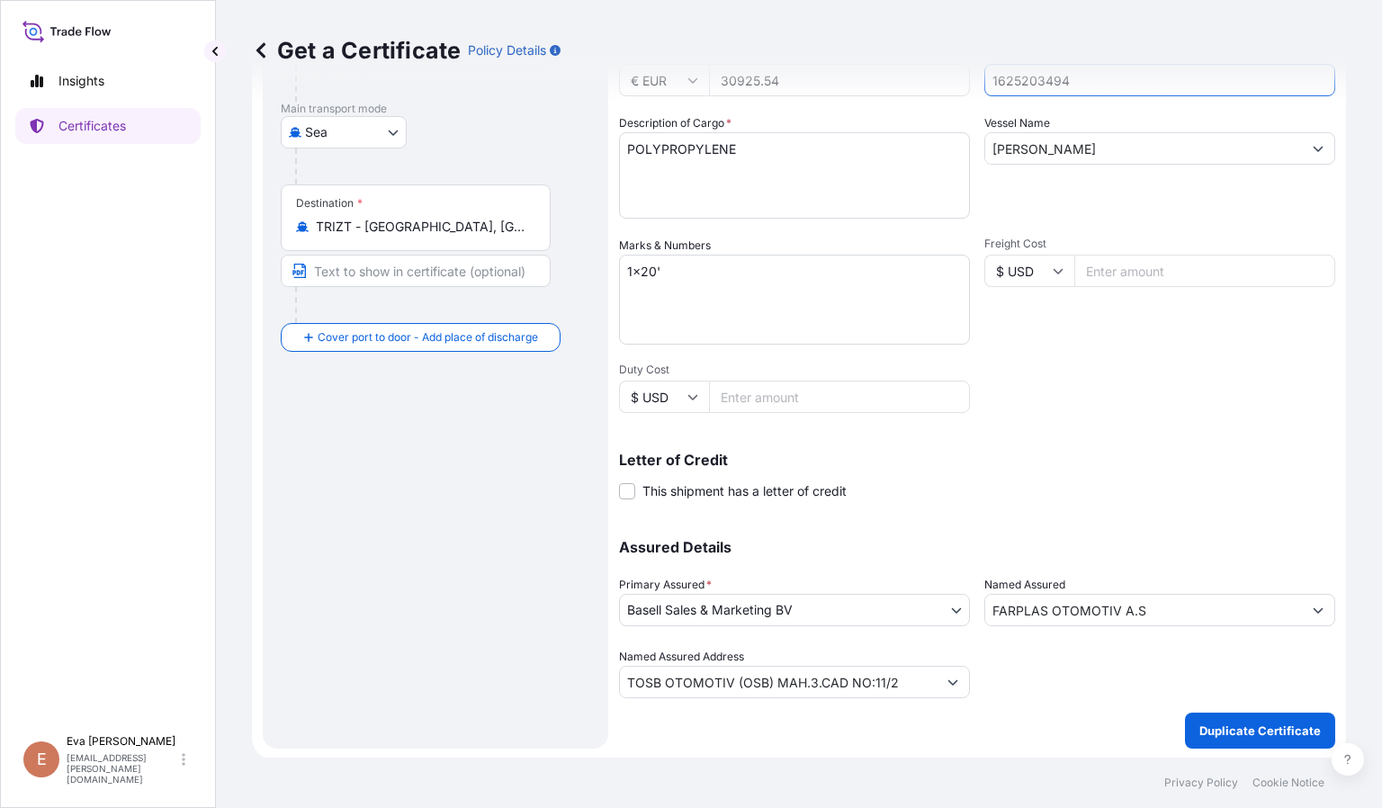
type input "1625203494"
click at [1044, 406] on div "Shipment Details Issue date * [DATE] Date of Departure * [DATE] Date of Arrival…" at bounding box center [977, 269] width 716 height 857
click at [1241, 732] on p "Duplicate Certificate" at bounding box center [1259, 730] width 121 height 18
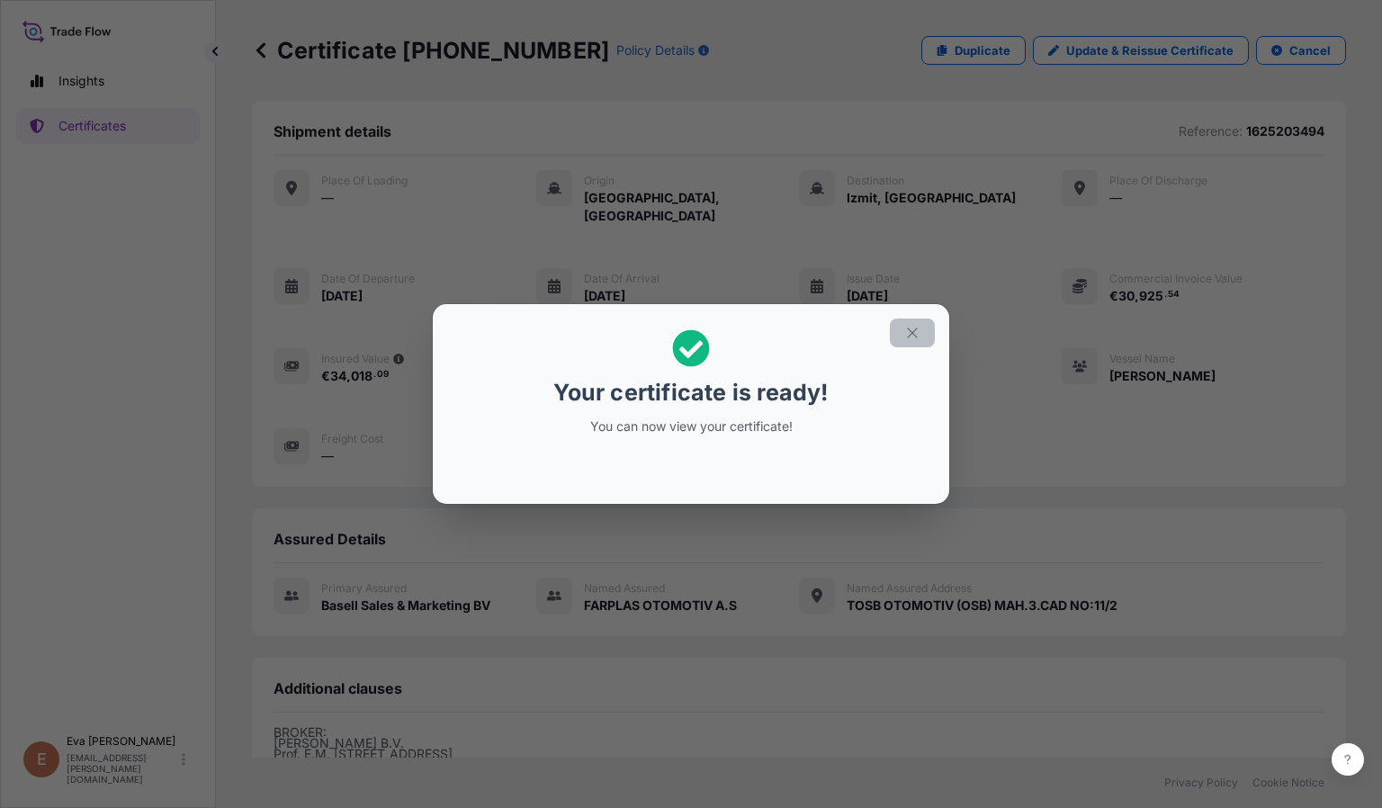
click at [910, 335] on icon "button" at bounding box center [912, 333] width 16 height 16
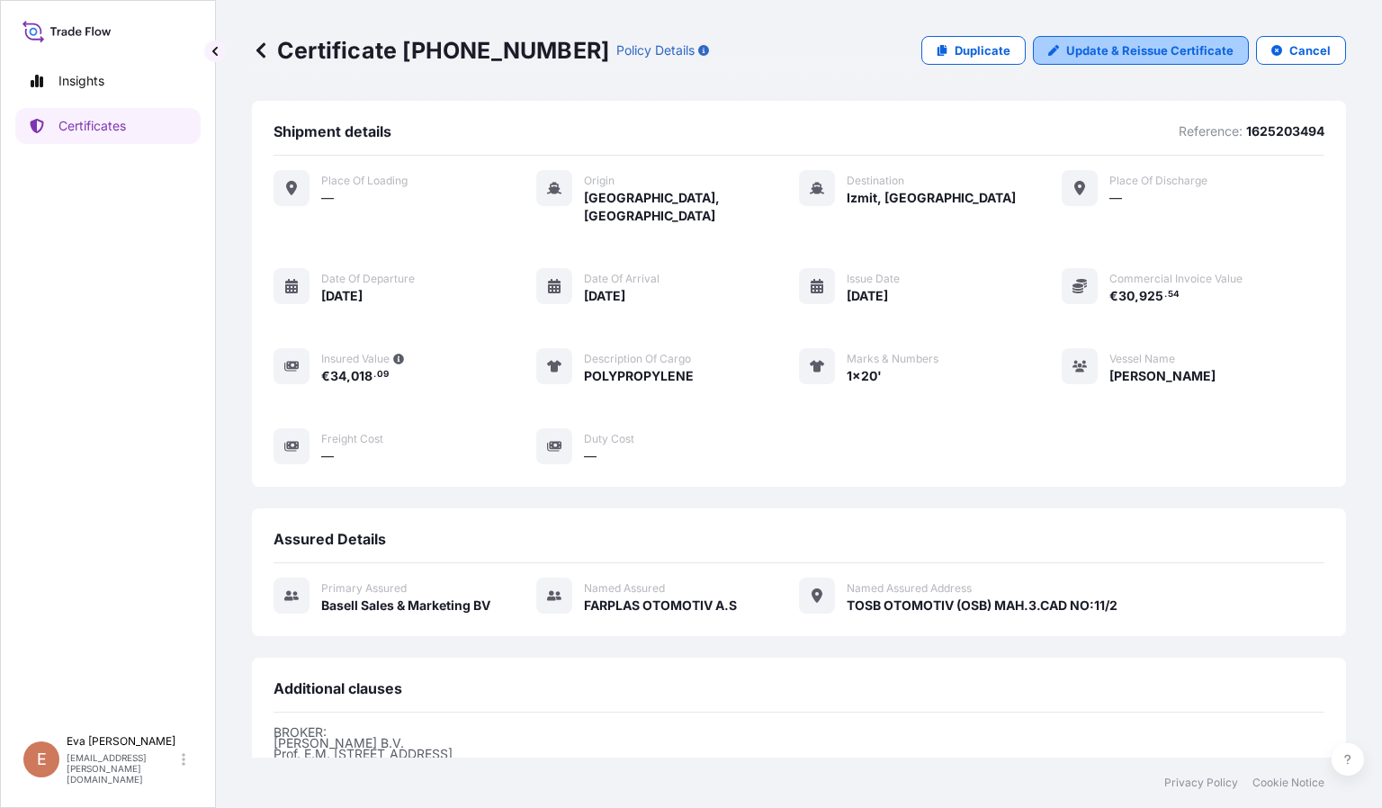
click at [1140, 54] on p "Update & Reissue Certificate" at bounding box center [1149, 50] width 167 height 18
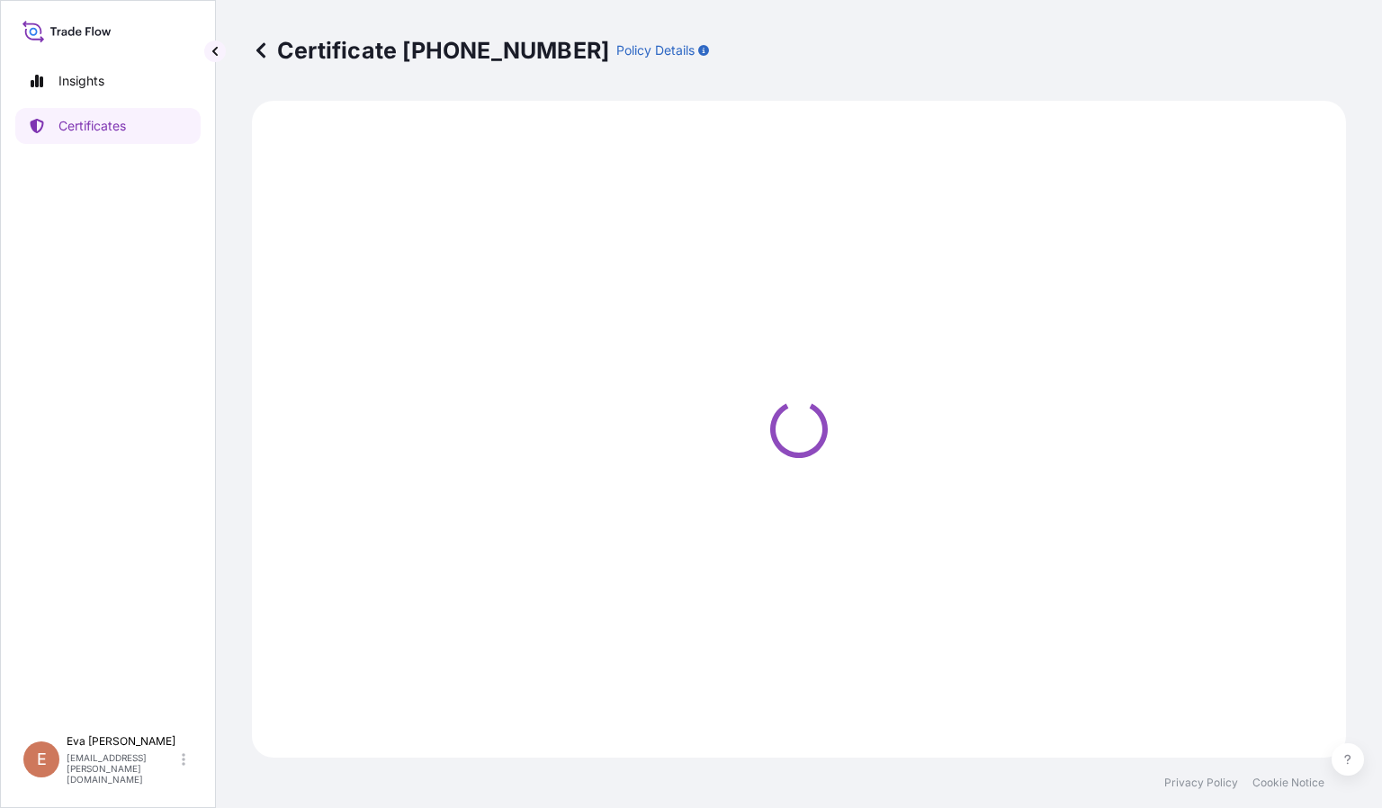
select select "Sea"
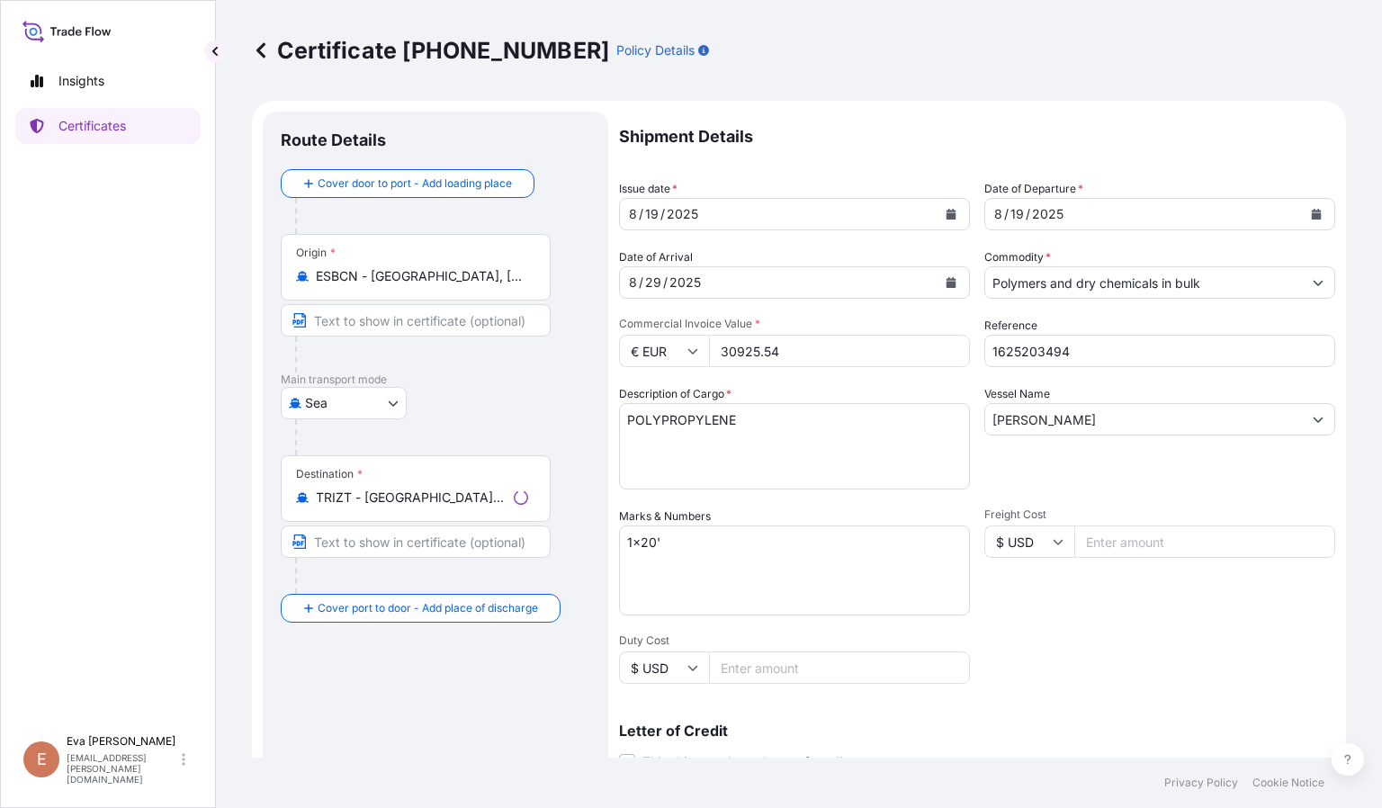
select select "32164"
drag, startPoint x: 807, startPoint y: 352, endPoint x: 573, endPoint y: 317, distance: 236.5
click at [573, 317] on form "Route Details Cover door to port - Add loading place Place of loading Road / In…" at bounding box center [799, 565] width 1094 height 929
paste input "28.5"
type input "28501.02"
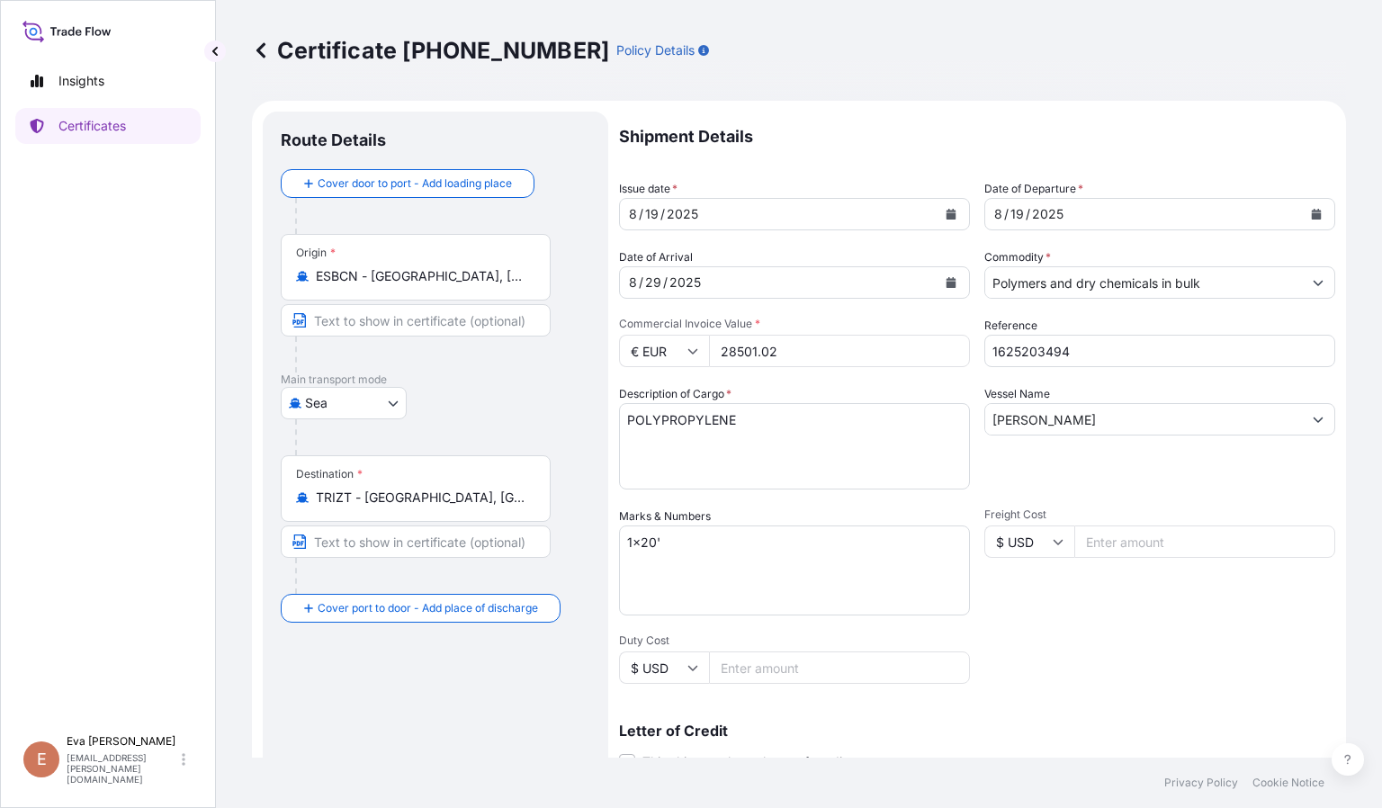
click at [1069, 613] on div "Freight Cost $ USD" at bounding box center [1159, 561] width 351 height 108
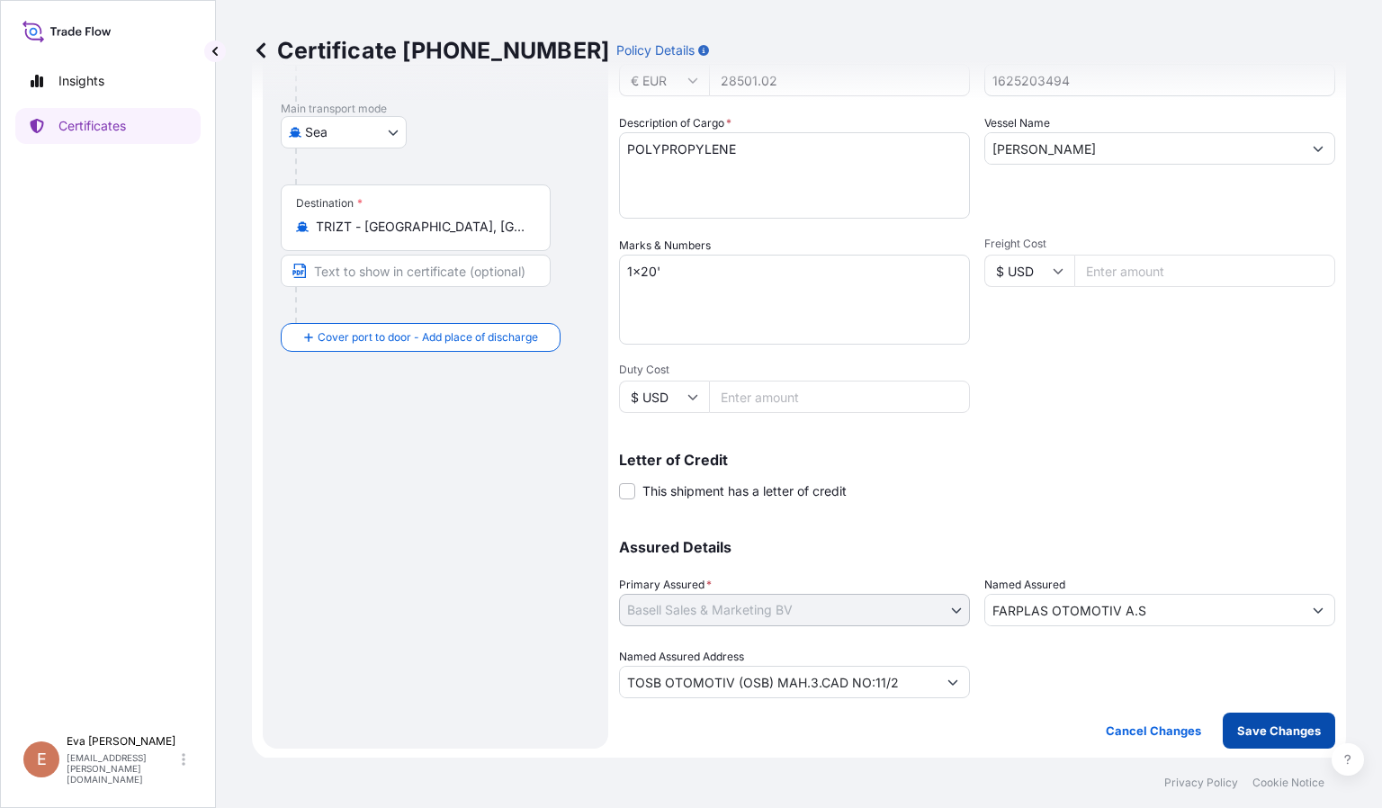
click at [1249, 721] on p "Save Changes" at bounding box center [1279, 730] width 84 height 18
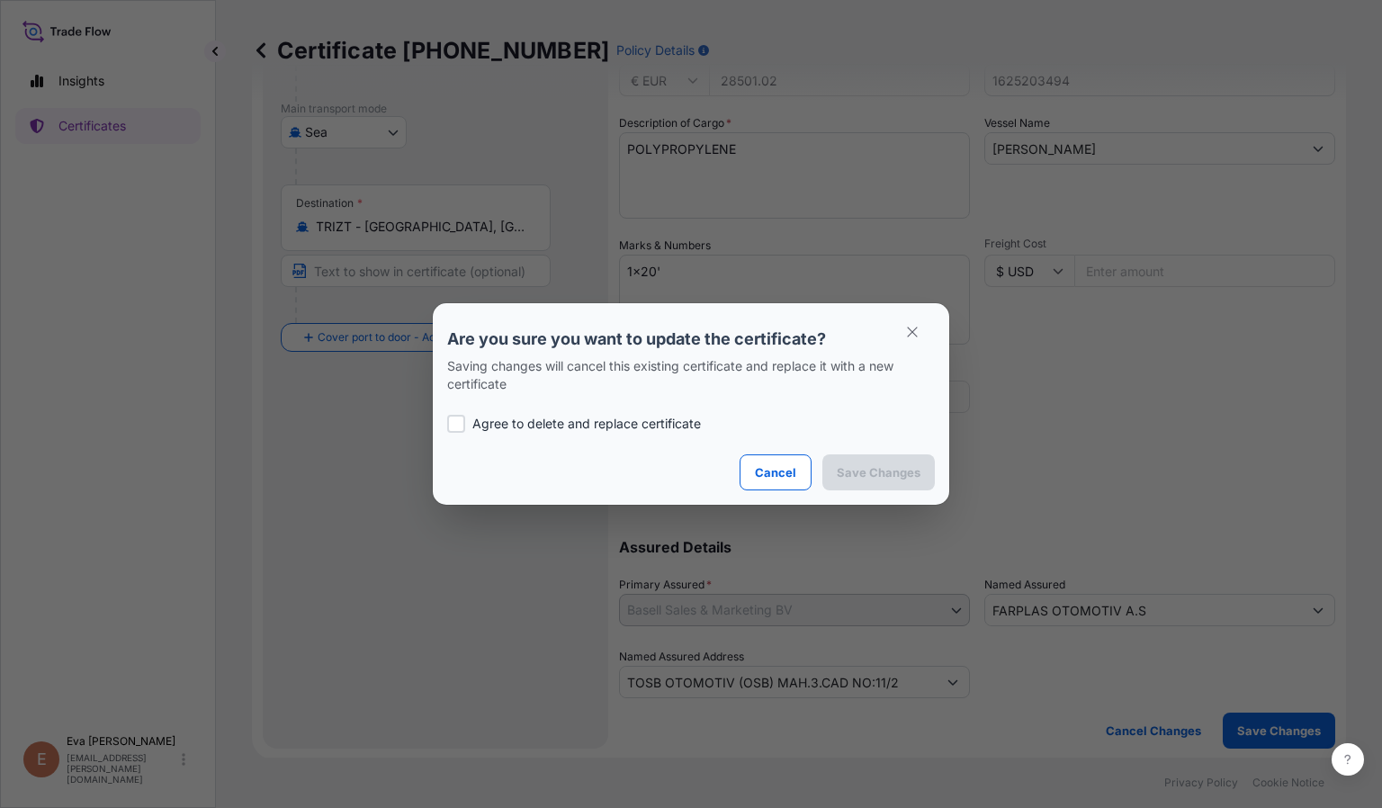
click at [467, 419] on label "Agree to delete and replace certificate" at bounding box center [691, 424] width 488 height 18
checkbox input "true"
click at [896, 475] on p "Save Changes" at bounding box center [878, 472] width 84 height 18
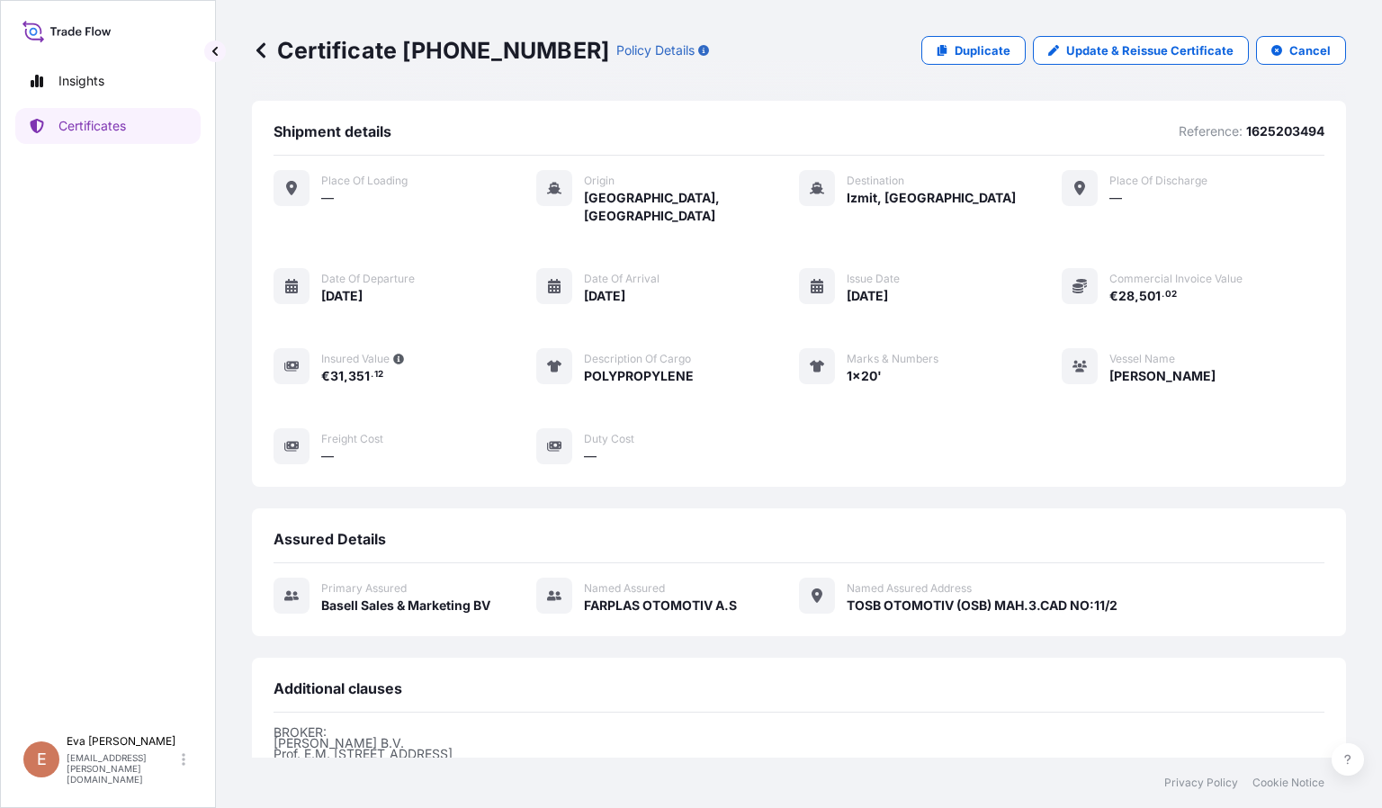
scroll to position [246, 0]
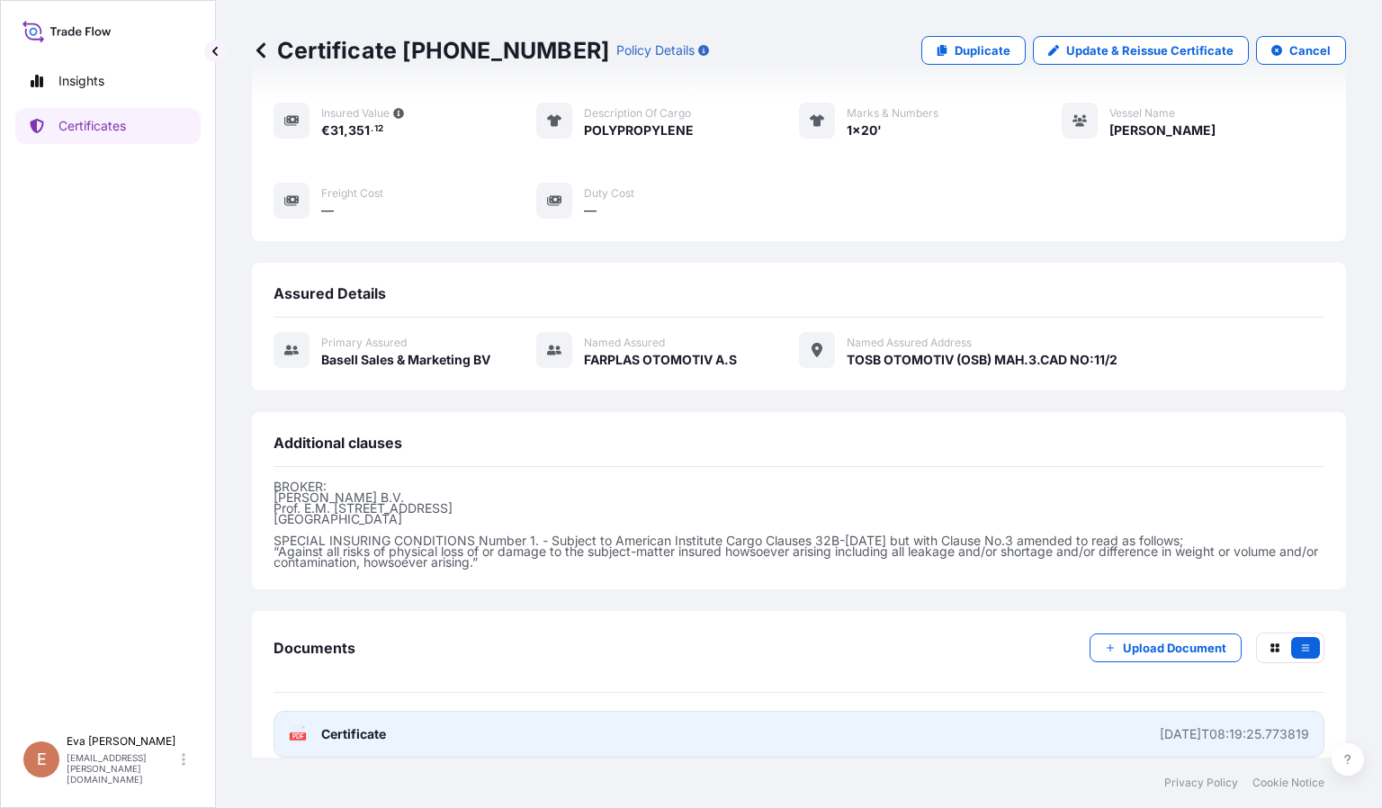
click at [298, 725] on icon at bounding box center [298, 734] width 15 height 18
